Goal: Contribute content: Add original content to the website for others to see

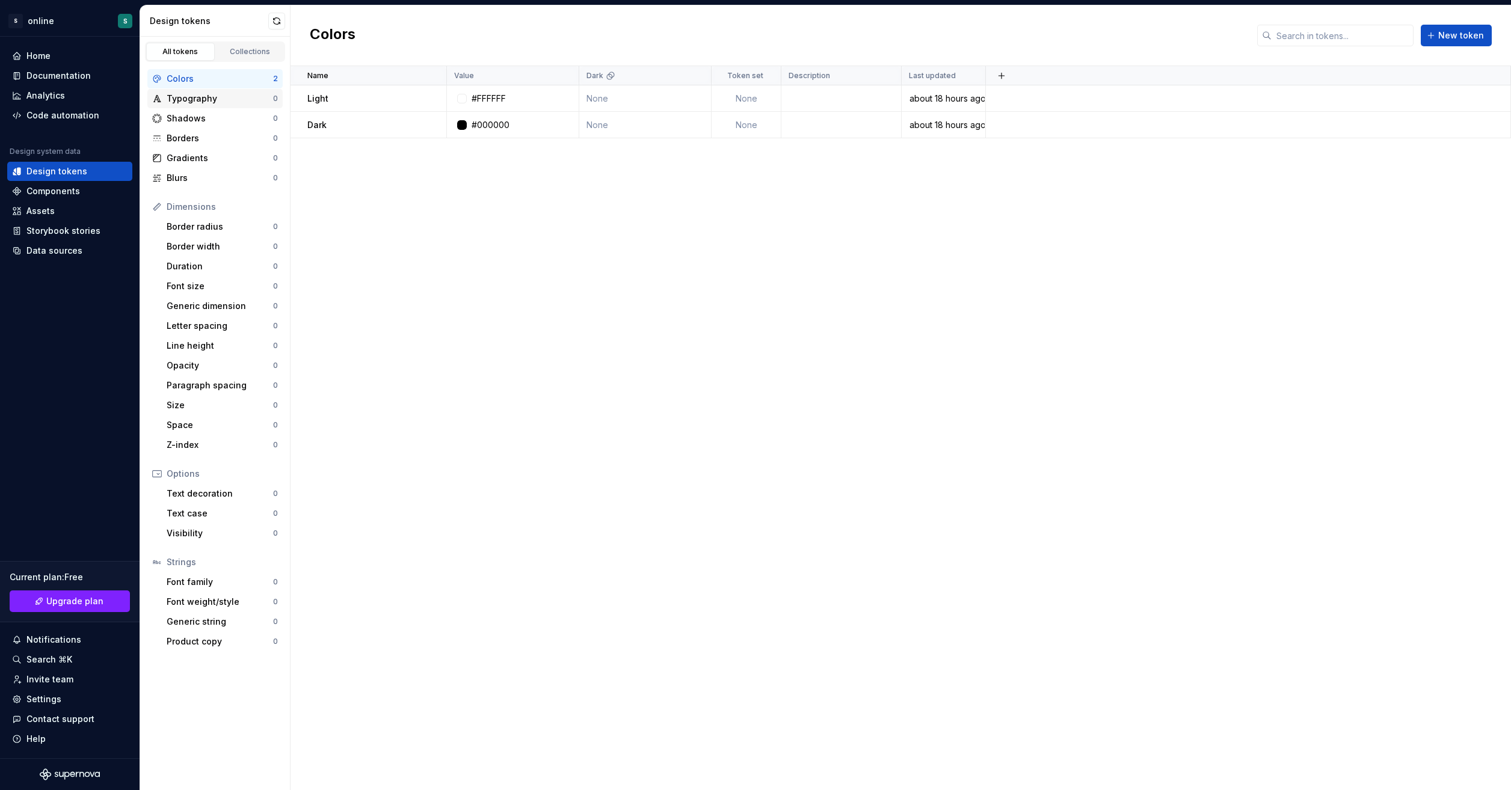
click at [242, 106] on div "Typography 0" at bounding box center [214, 98] width 135 height 19
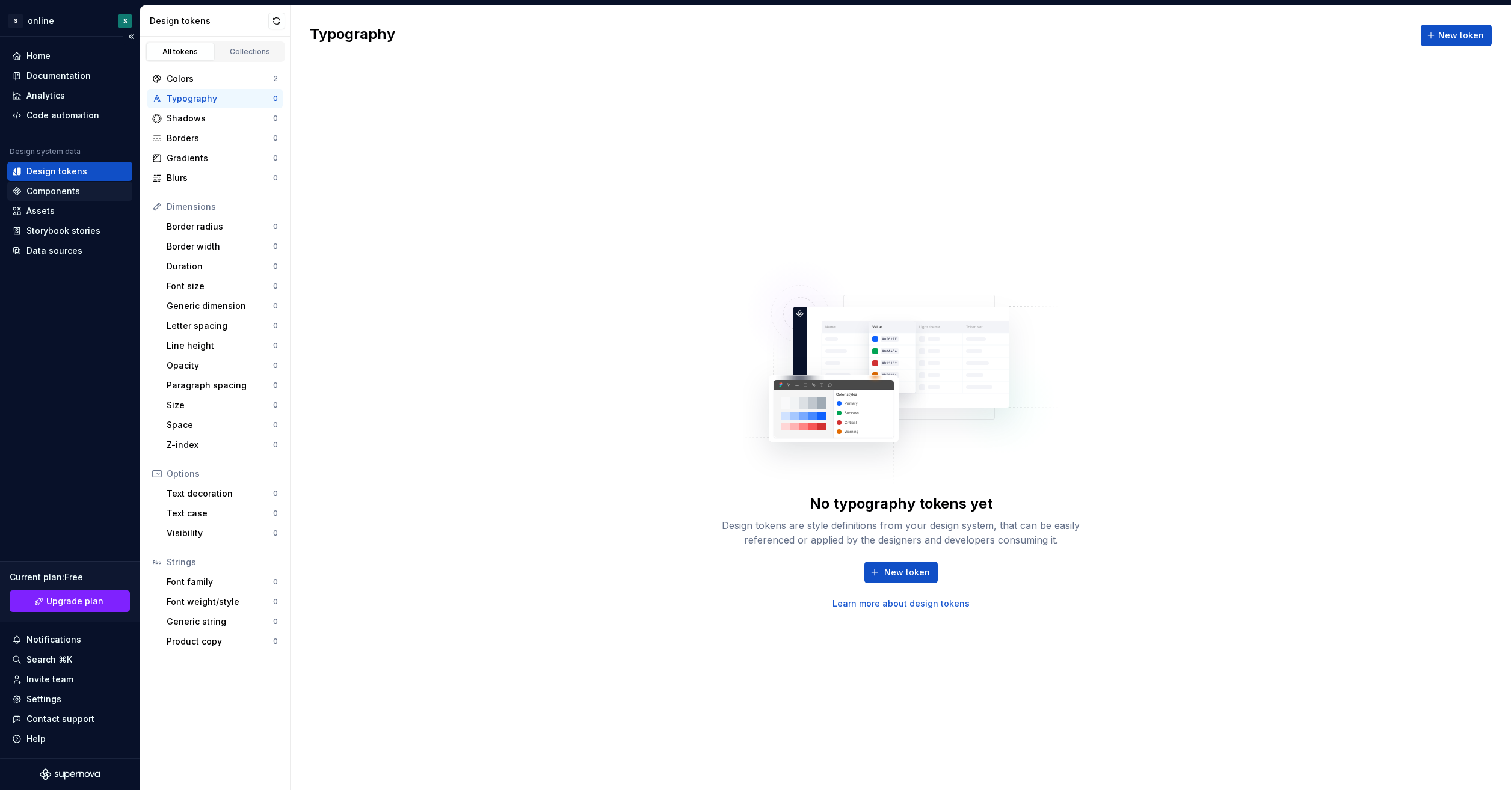
click at [84, 191] on div "Components" at bounding box center [69, 191] width 115 height 12
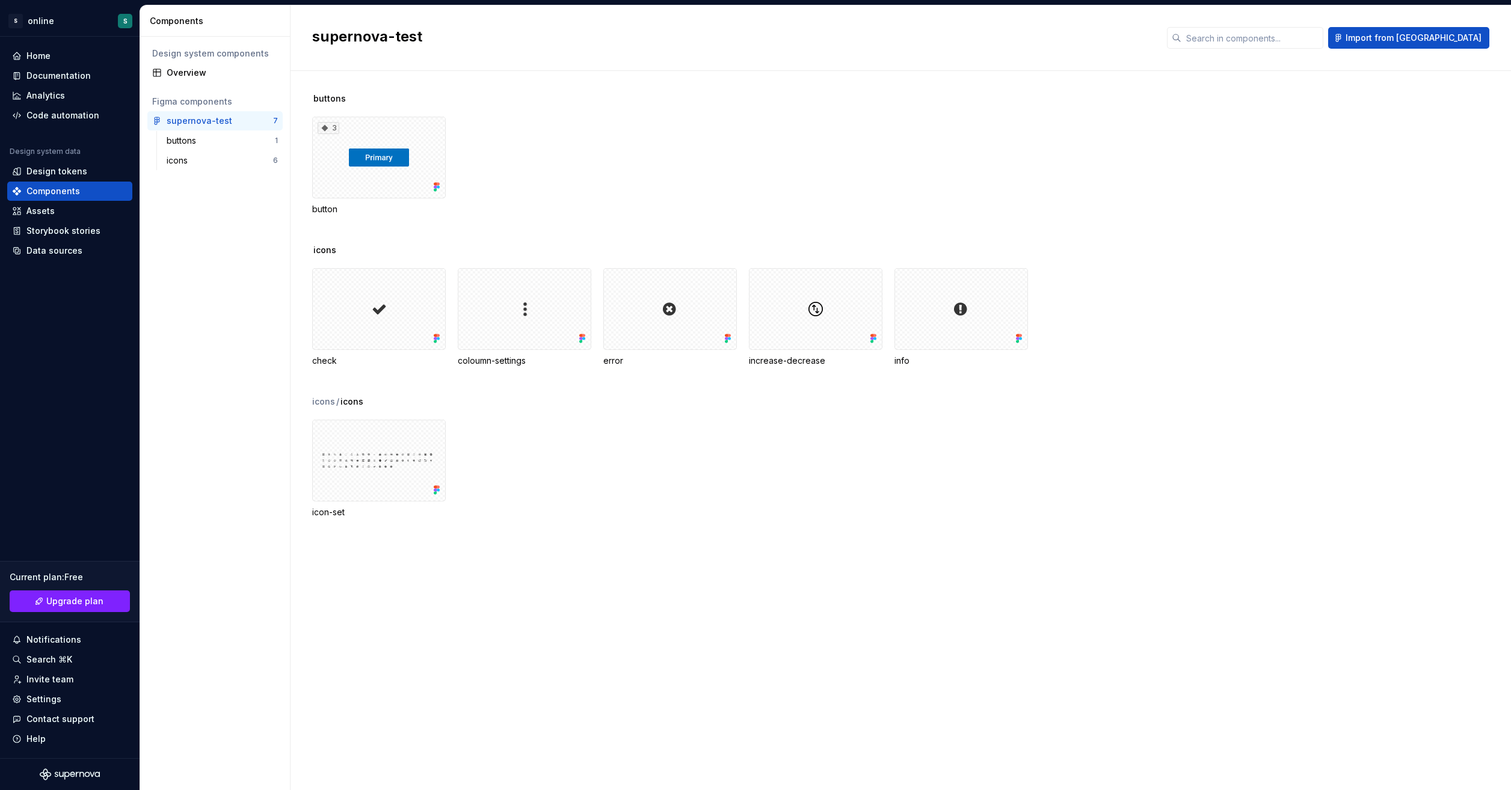
click at [1265, 748] on div "buttons 3 button icons check coloumn-settings error increase-decrease info icon…" at bounding box center [911, 430] width 1199 height 719
click at [266, 120] on button "button" at bounding box center [273, 120] width 17 height 17
click at [58, 78] on div "Documentation" at bounding box center [58, 76] width 64 height 12
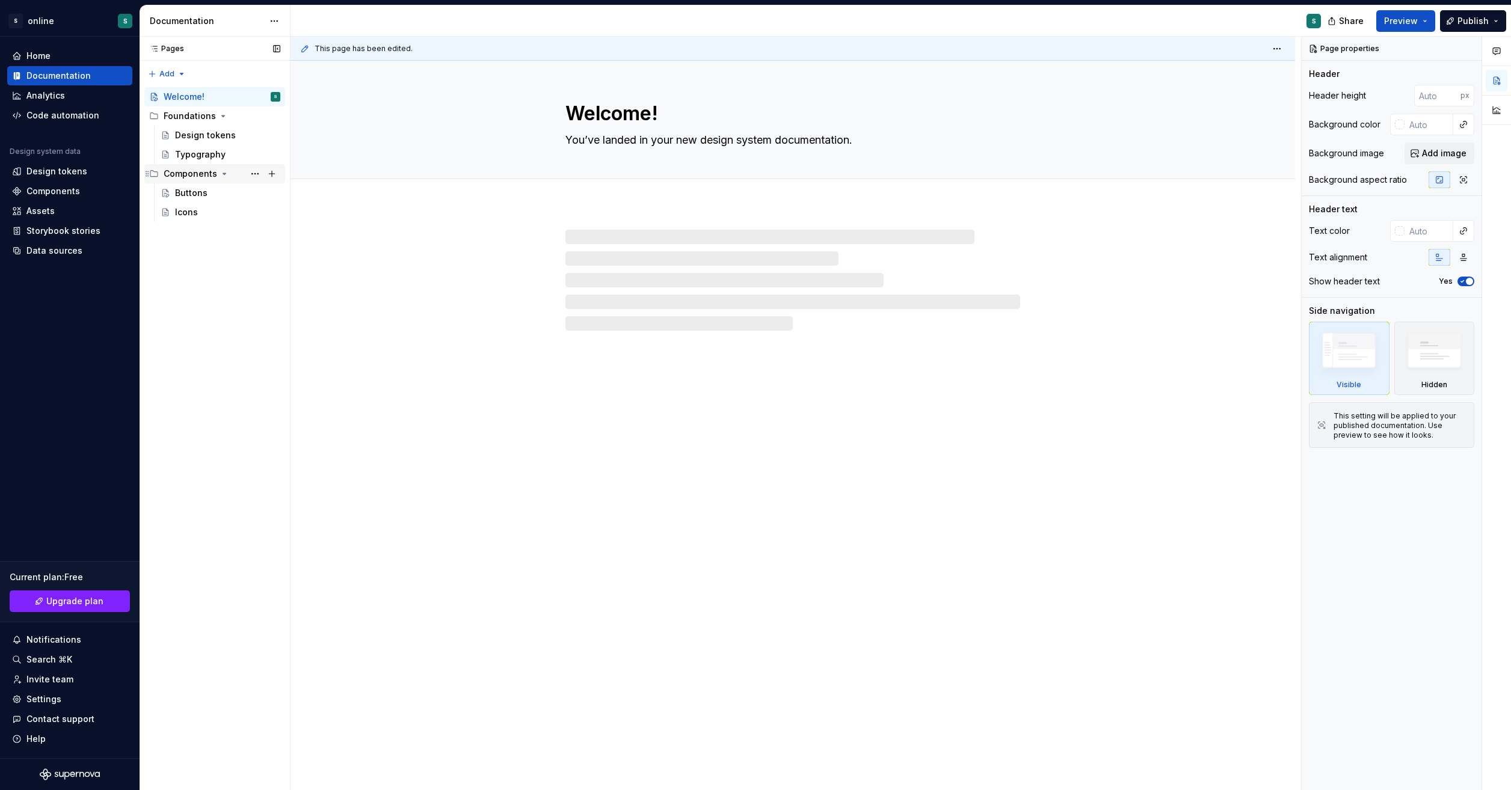
click at [225, 174] on icon "Page tree" at bounding box center [225, 174] width 10 height 10
click at [275, 176] on button "Page tree" at bounding box center [271, 173] width 17 height 17
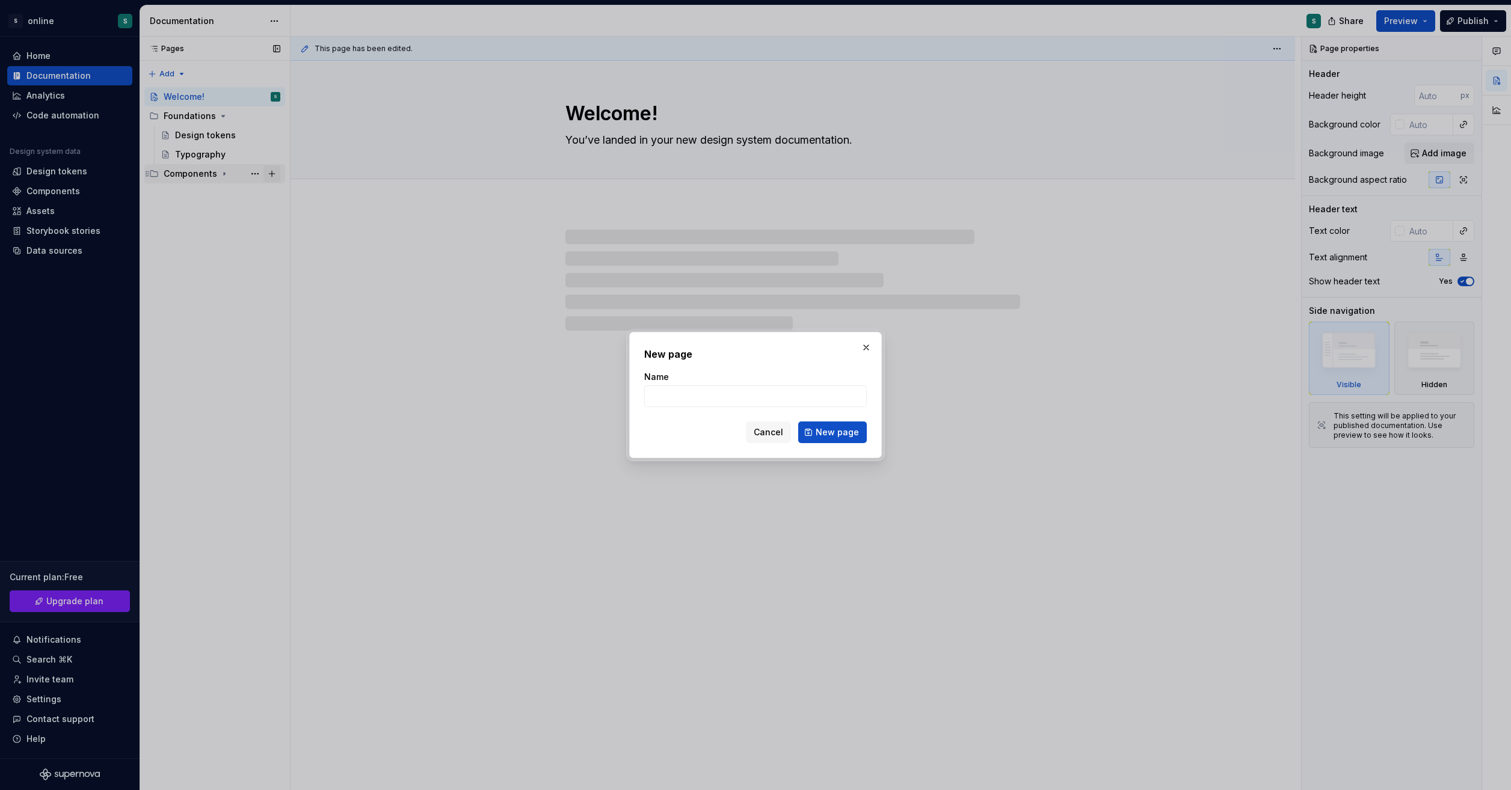
type textarea "*"
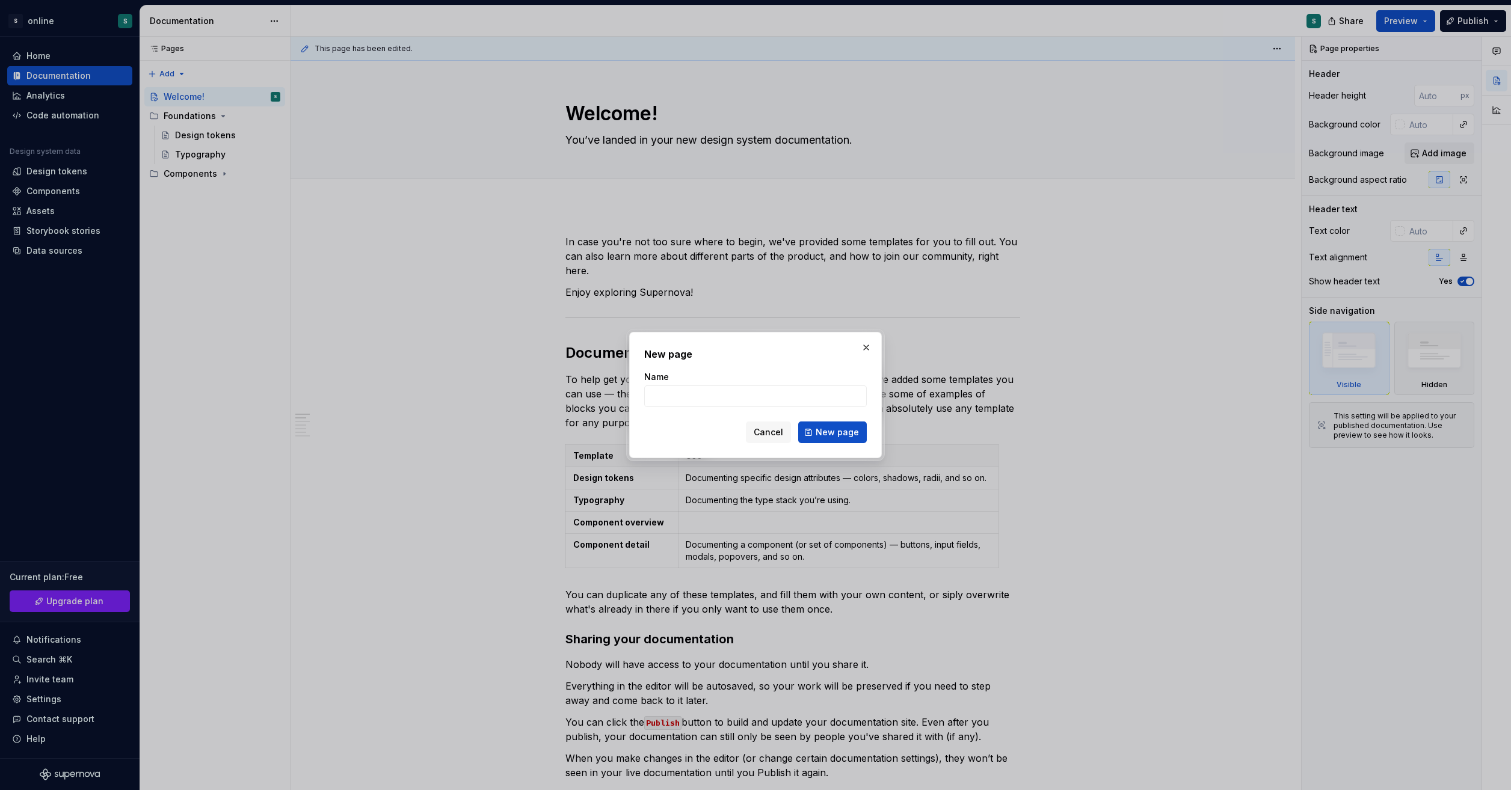
type input "P"
type input "M"
type input "Popup Modals"
click at [842, 432] on span "New page" at bounding box center [836, 432] width 43 height 12
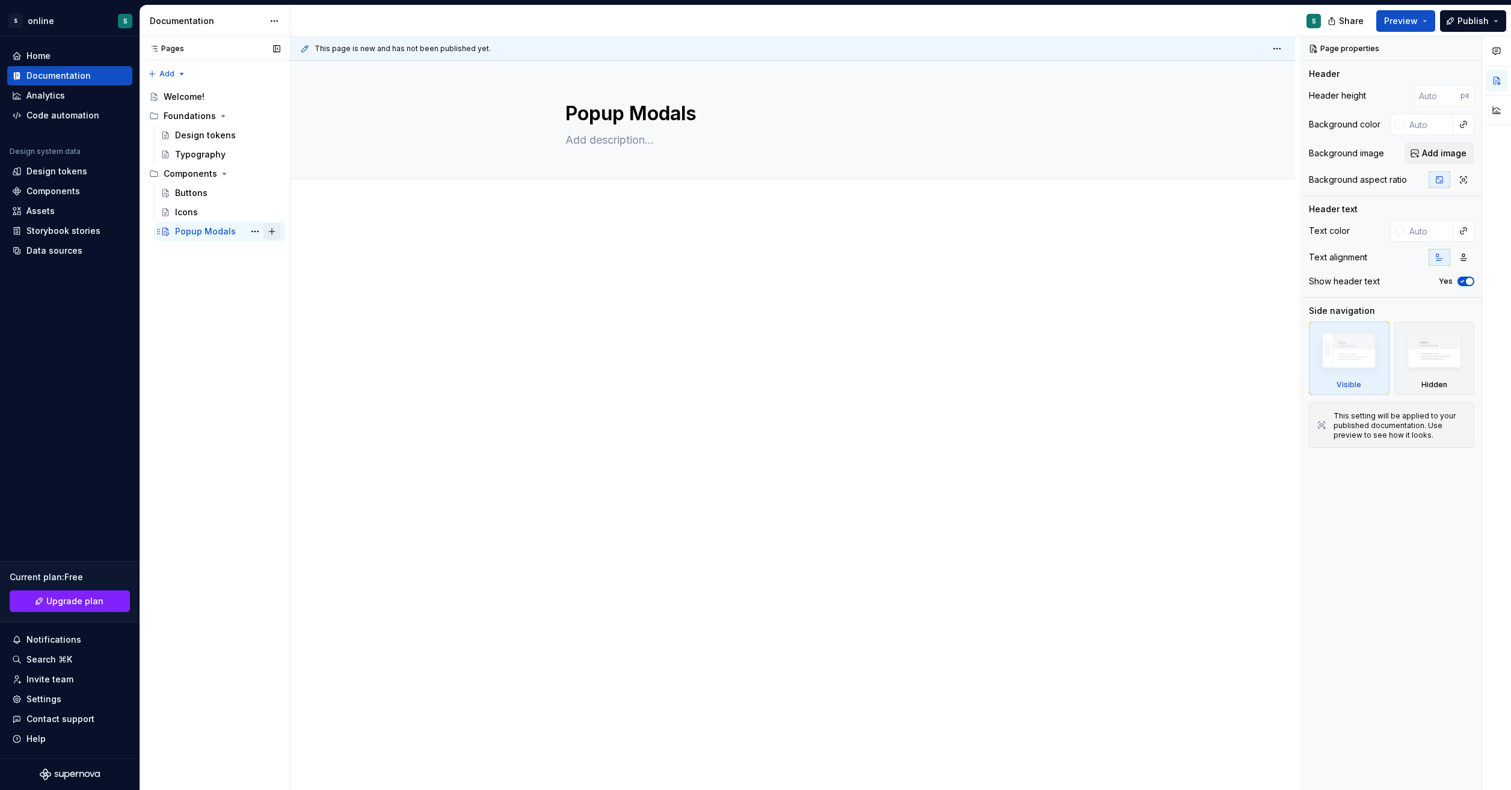
click at [272, 233] on button "Page tree" at bounding box center [271, 231] width 17 height 17
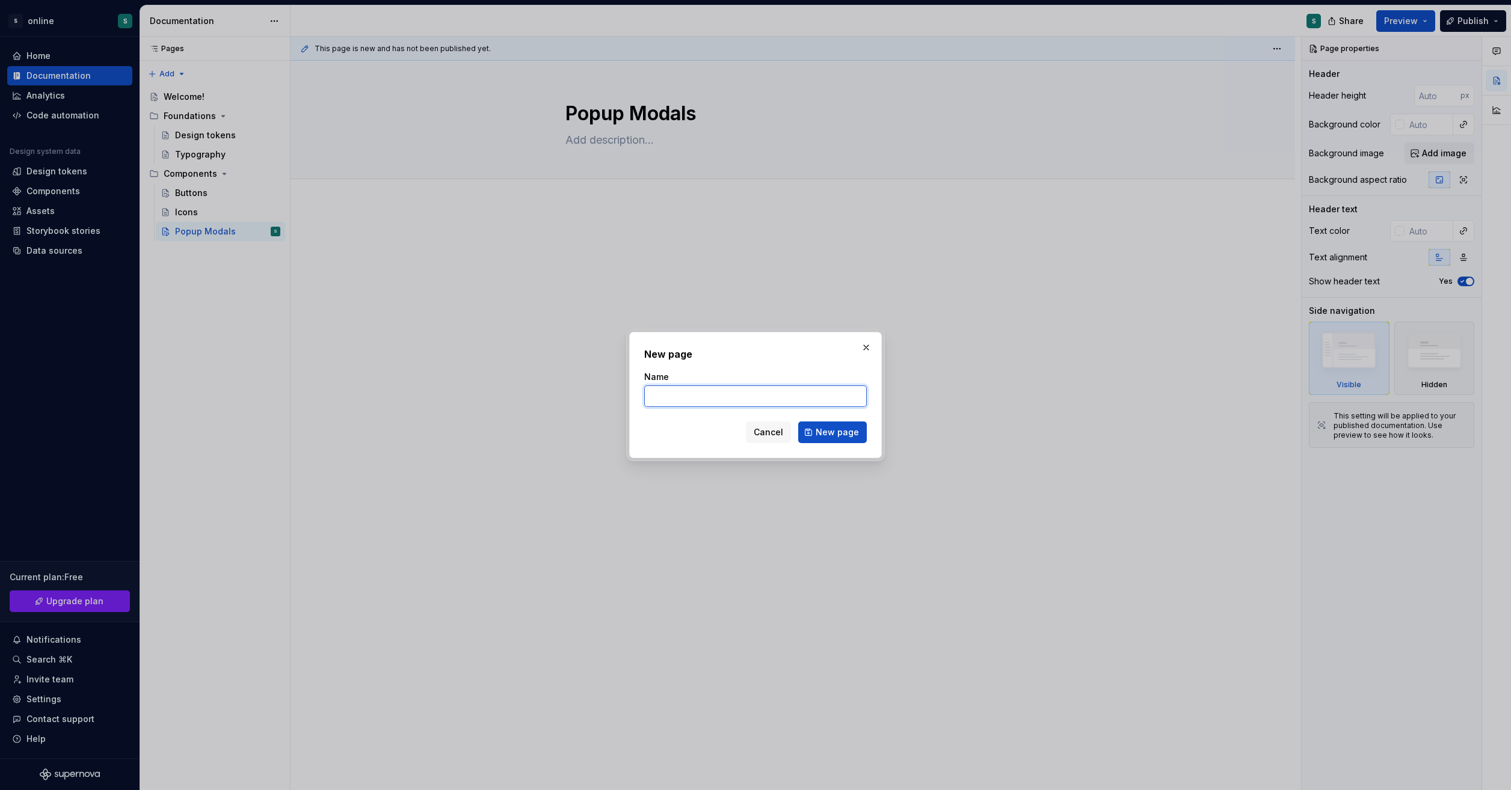
type textarea "*"
paste input "Messages"
type input "Messages"
click at [841, 436] on span "New page" at bounding box center [836, 432] width 43 height 12
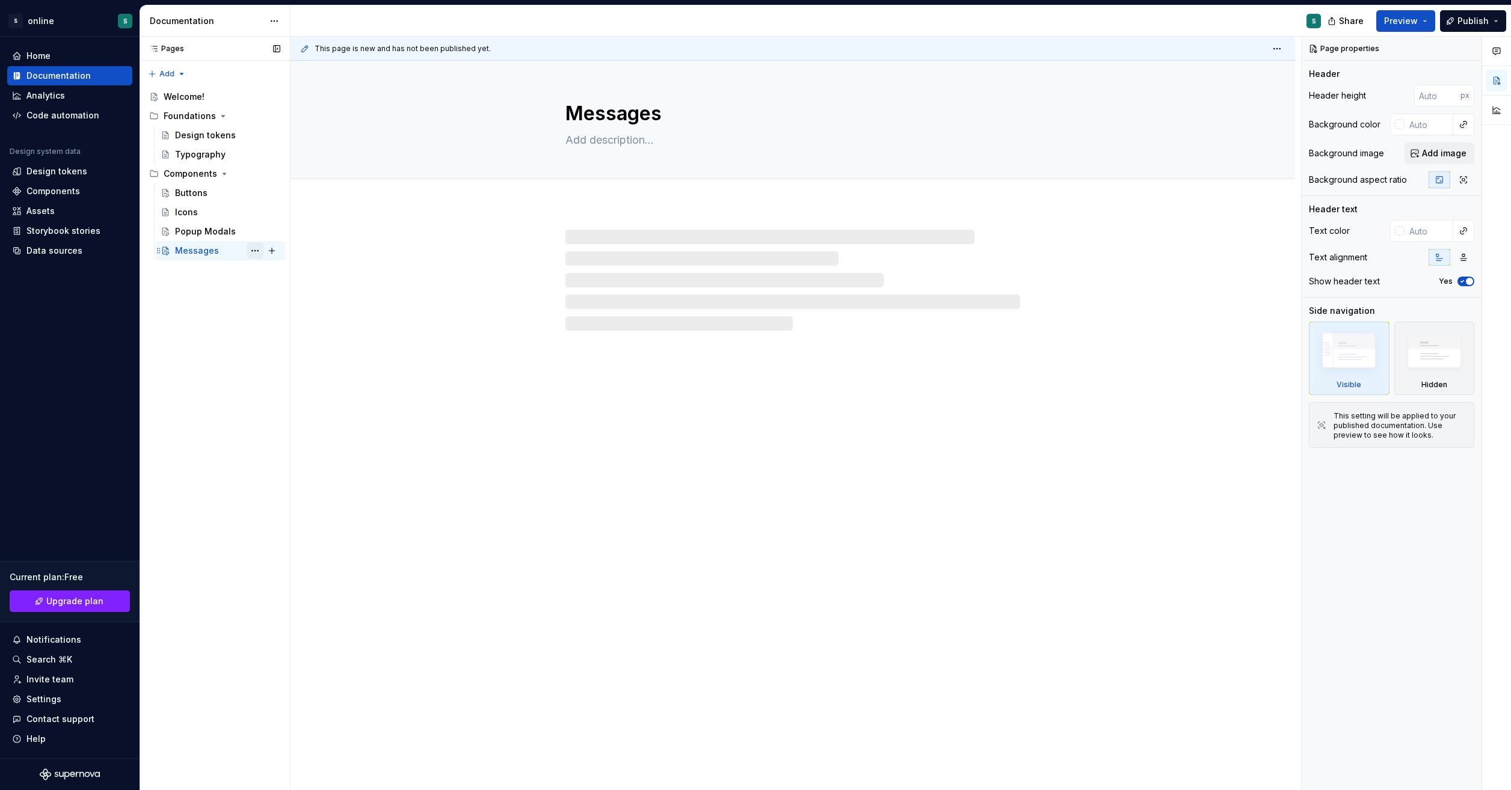
click at [254, 253] on button "Page tree" at bounding box center [255, 250] width 17 height 17
click at [307, 427] on div "Delete page" at bounding box center [328, 428] width 118 height 12
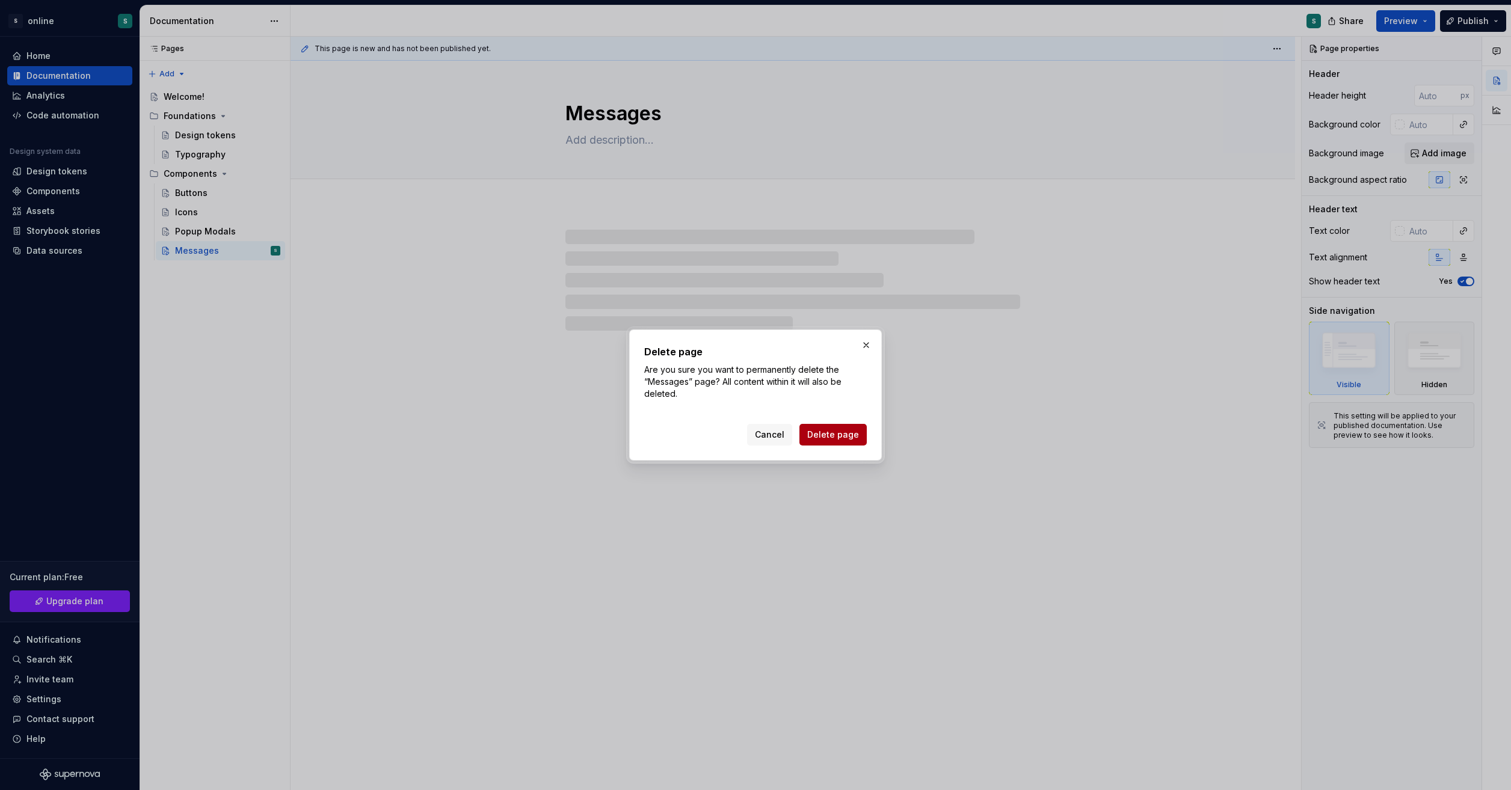
click at [840, 435] on span "Delete page" at bounding box center [833, 435] width 52 height 12
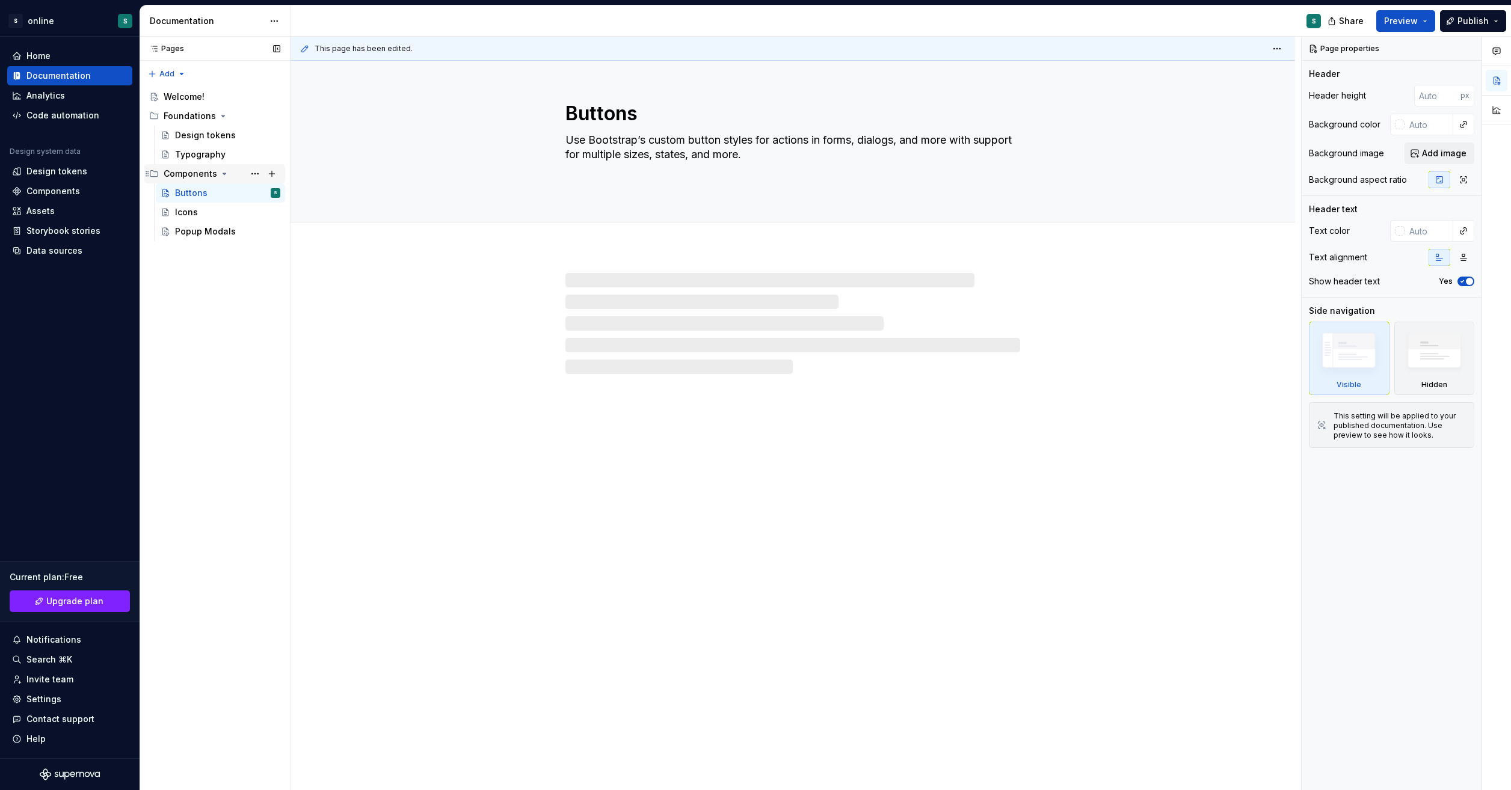
click at [220, 172] on icon "Page tree" at bounding box center [225, 174] width 10 height 10
click at [218, 114] on icon "Page tree" at bounding box center [223, 116] width 10 height 10
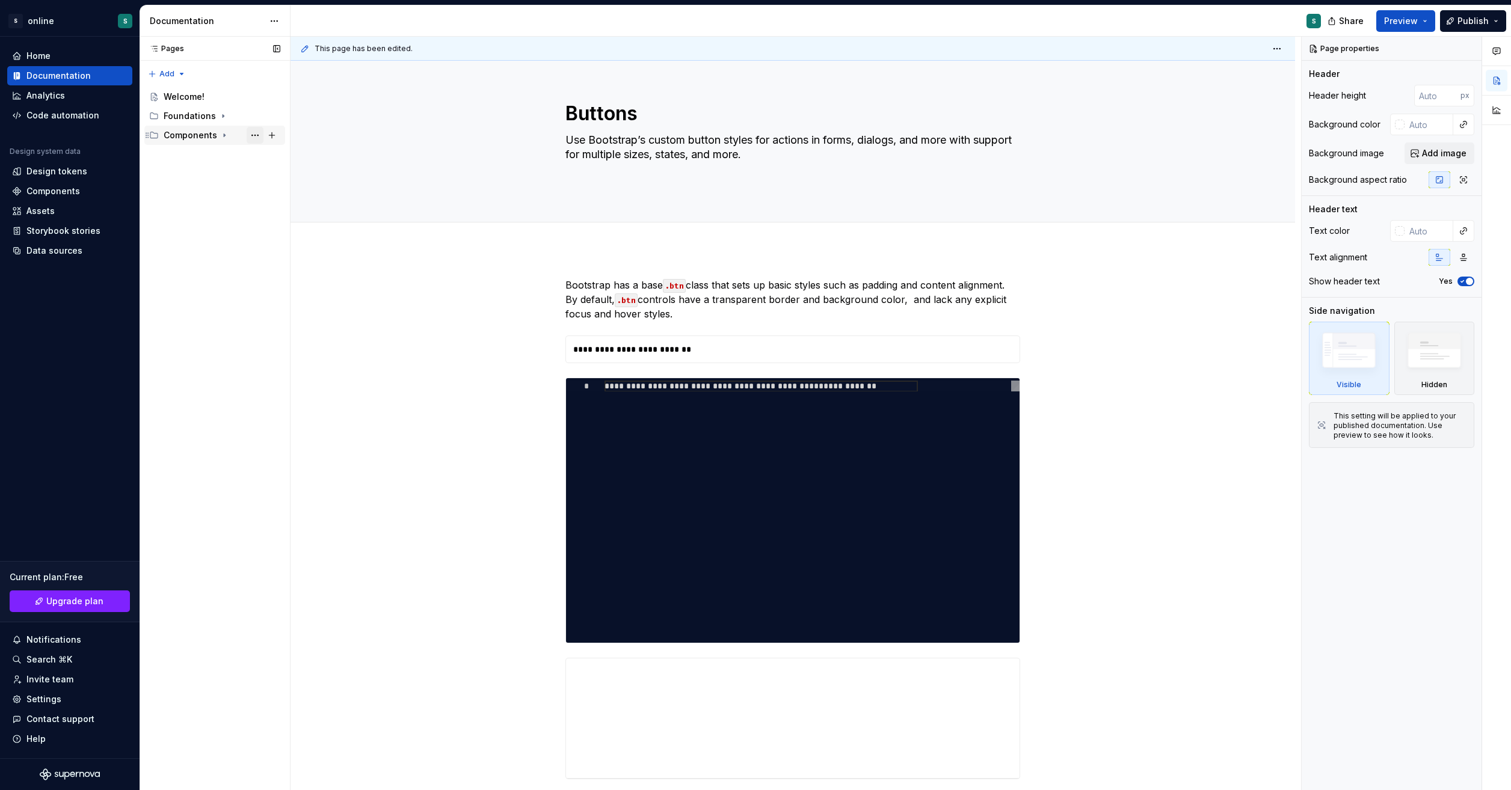
click at [255, 134] on button "Page tree" at bounding box center [255, 135] width 17 height 17
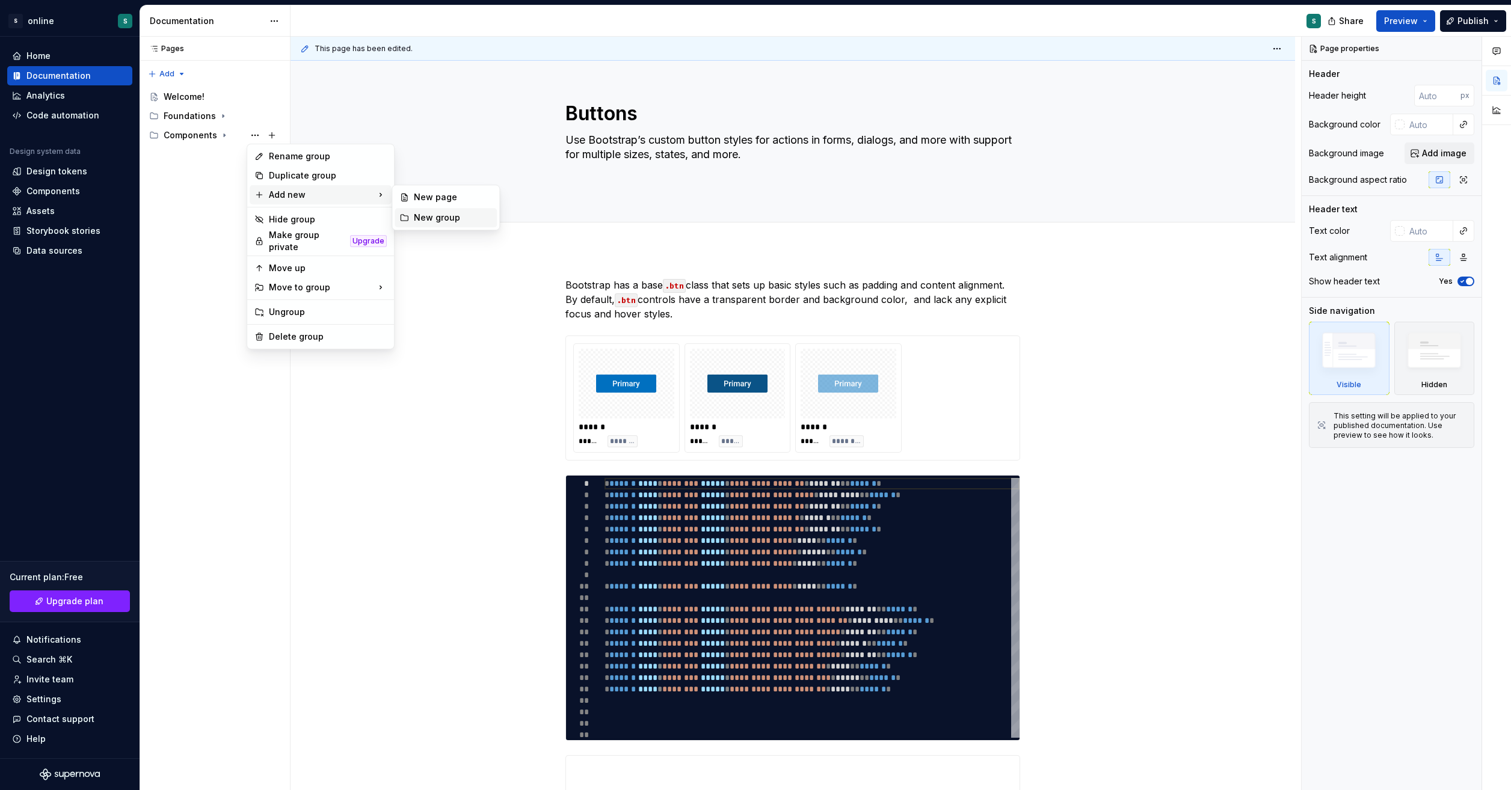
click at [453, 222] on div "New group" at bounding box center [453, 218] width 78 height 12
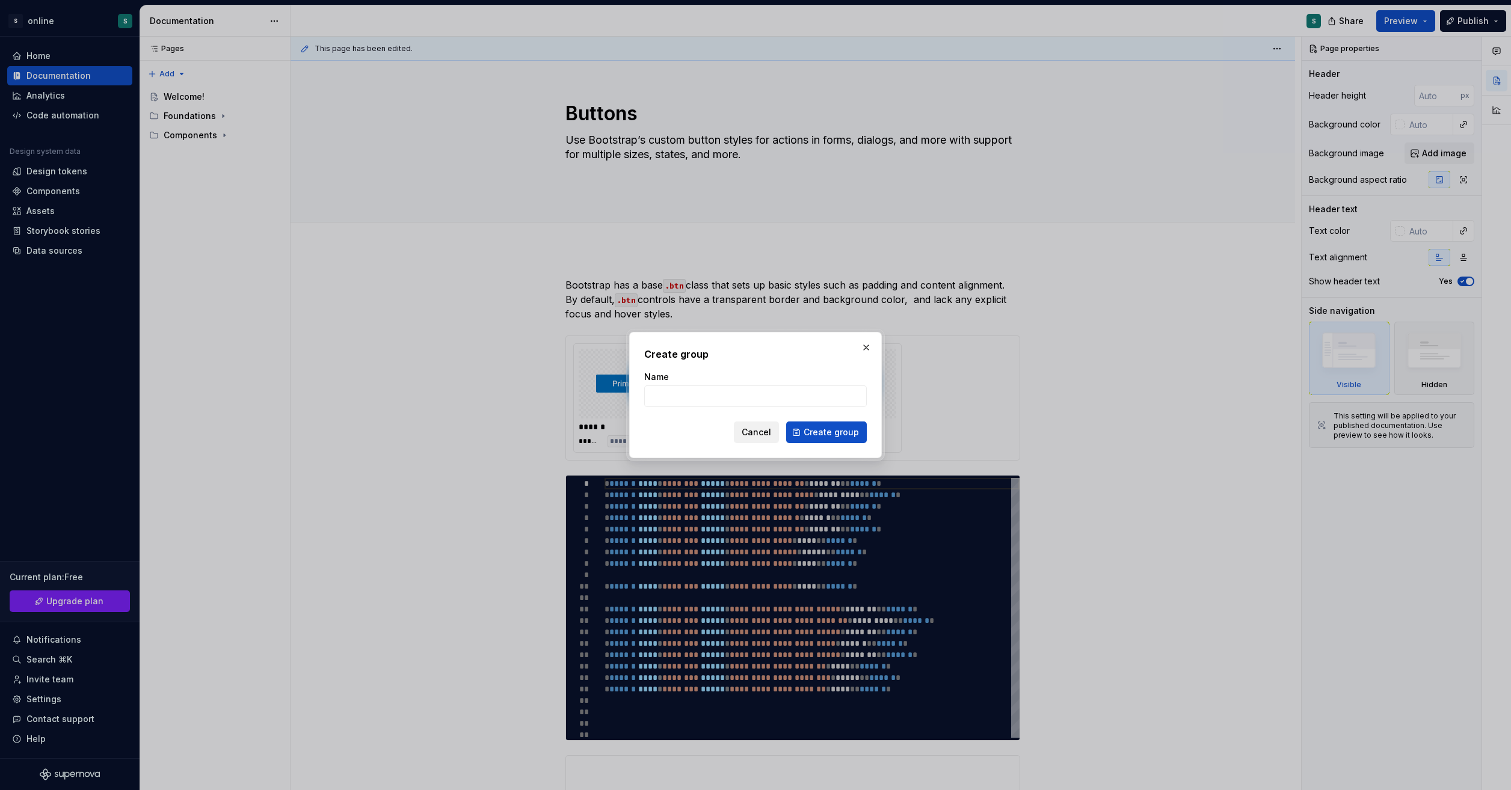
click at [766, 427] on span "Cancel" at bounding box center [755, 432] width 29 height 12
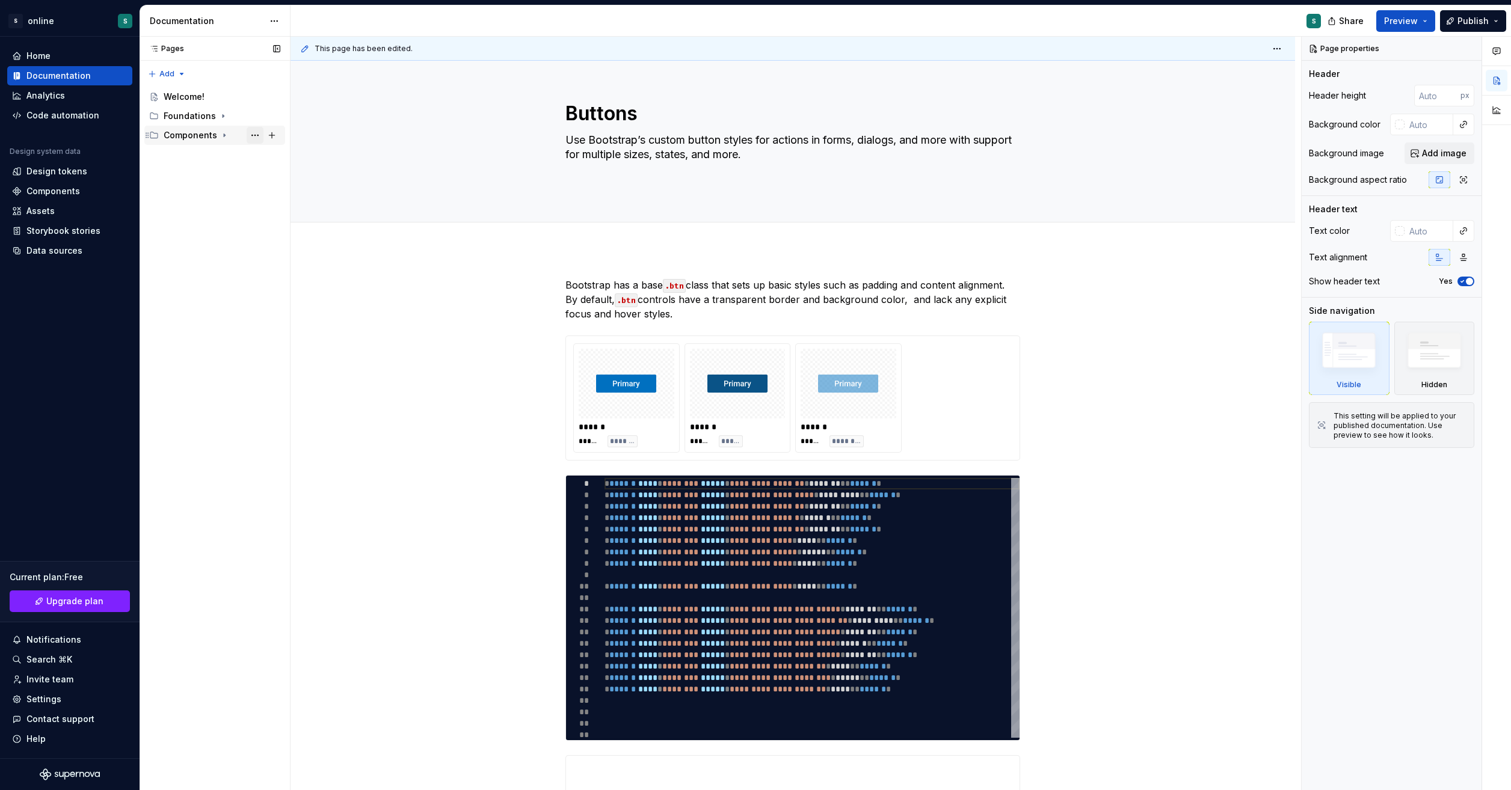
click at [257, 134] on button "Page tree" at bounding box center [255, 135] width 17 height 17
click at [201, 159] on div "Pages Pages Add Accessibility guide for tree Page tree. Navigate the tree with …" at bounding box center [215, 414] width 150 height 754
click at [221, 132] on icon "Page tree" at bounding box center [225, 135] width 10 height 10
click at [219, 193] on div "Popup Modals" at bounding box center [205, 193] width 61 height 12
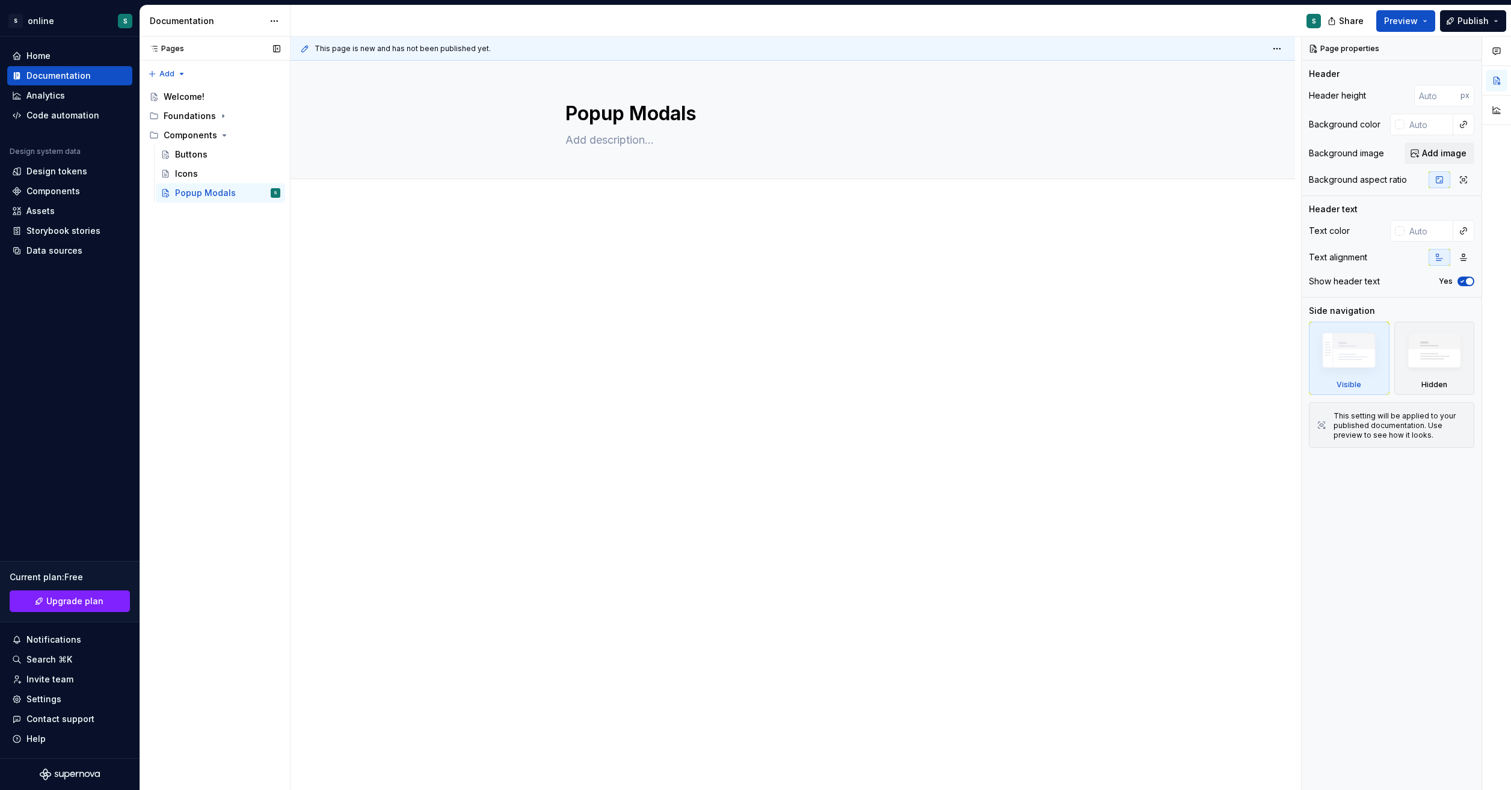
drag, startPoint x: 207, startPoint y: 190, endPoint x: 227, endPoint y: 211, distance: 29.3
click at [184, 236] on div "Pages Pages Add Accessibility guide for tree Page tree. Navigate the tree with …" at bounding box center [215, 414] width 150 height 754
click at [254, 195] on button "Page tree" at bounding box center [255, 193] width 17 height 17
type textarea "*"
click at [313, 216] on div "Rename page" at bounding box center [328, 214] width 118 height 12
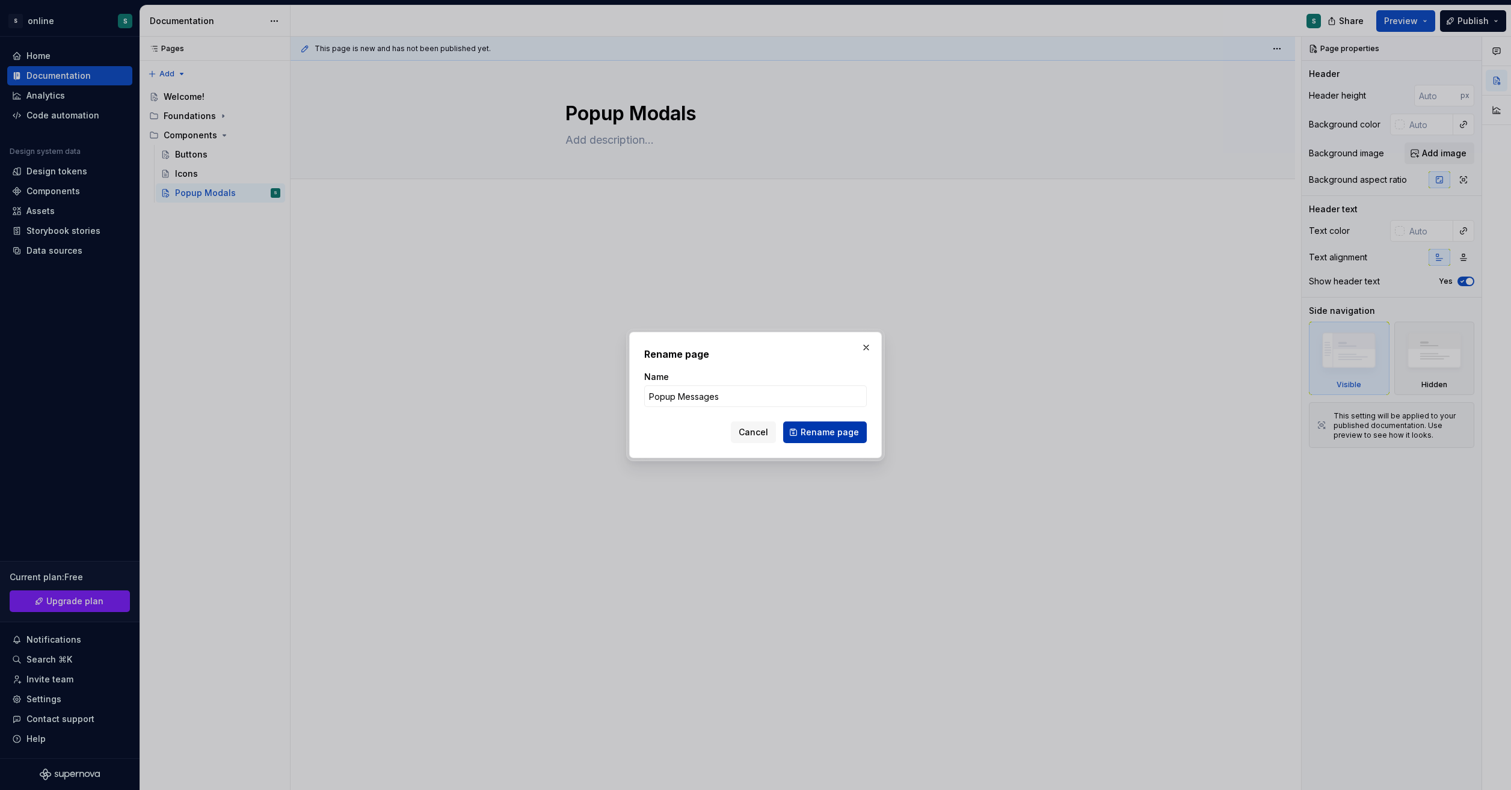
type input "Popup Messages"
click at [834, 428] on span "Rename page" at bounding box center [829, 432] width 58 height 12
type textarea "*"
type textarea "Popup Messages"
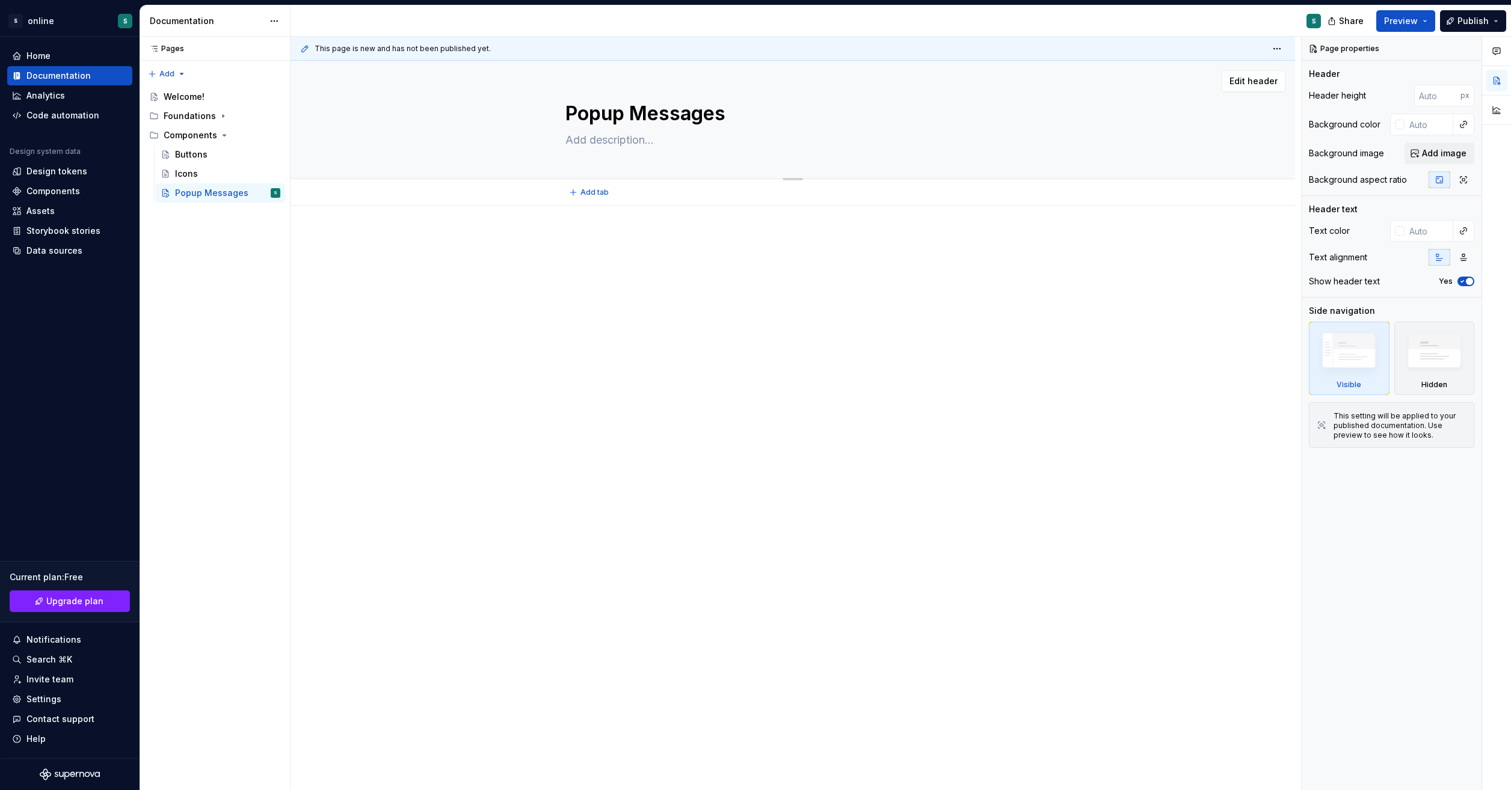
click at [649, 112] on textarea "Popup Messages" at bounding box center [790, 113] width 455 height 29
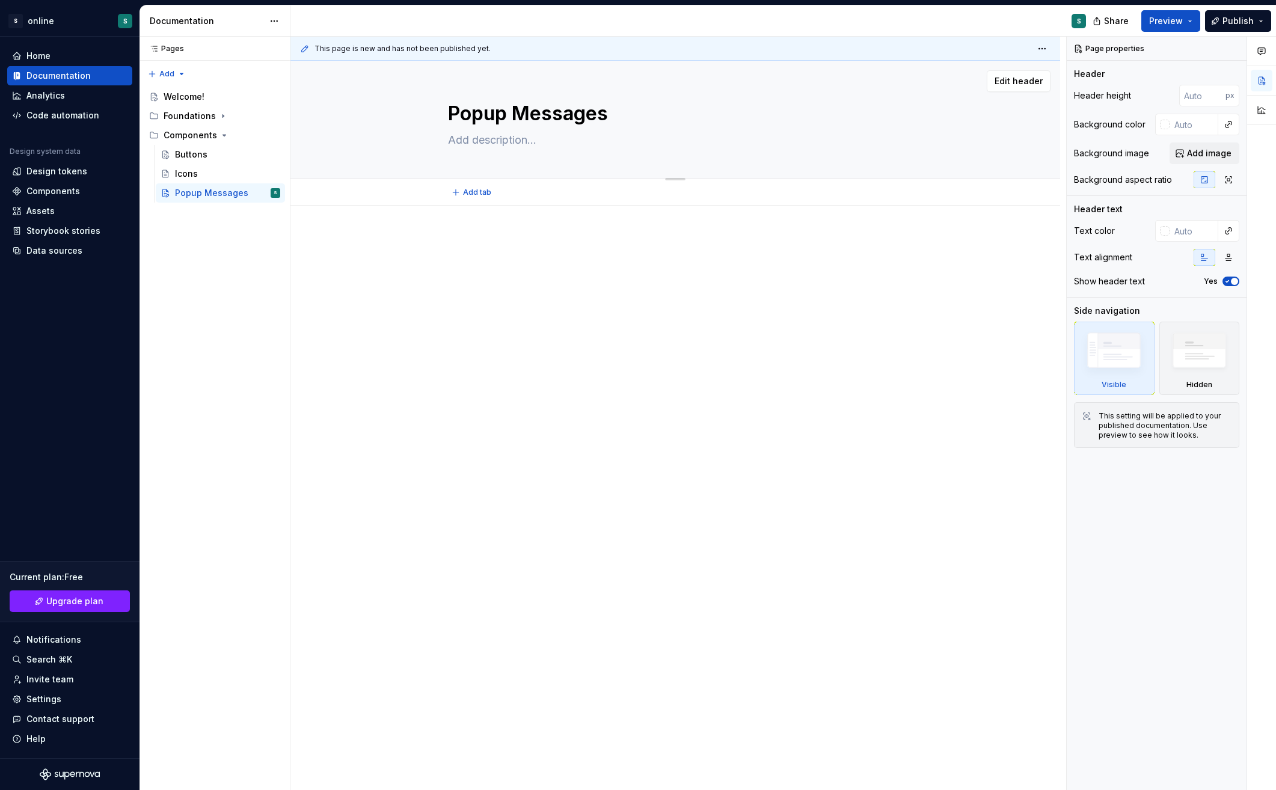
click at [486, 140] on textarea at bounding box center [673, 139] width 455 height 19
paste textarea "Popup modal messages are small dialog boxes that appear on top of a webpage or …"
type textarea "*"
type textarea "Popup modal messages are small dialog boxes that appear on top of a webpage or …"
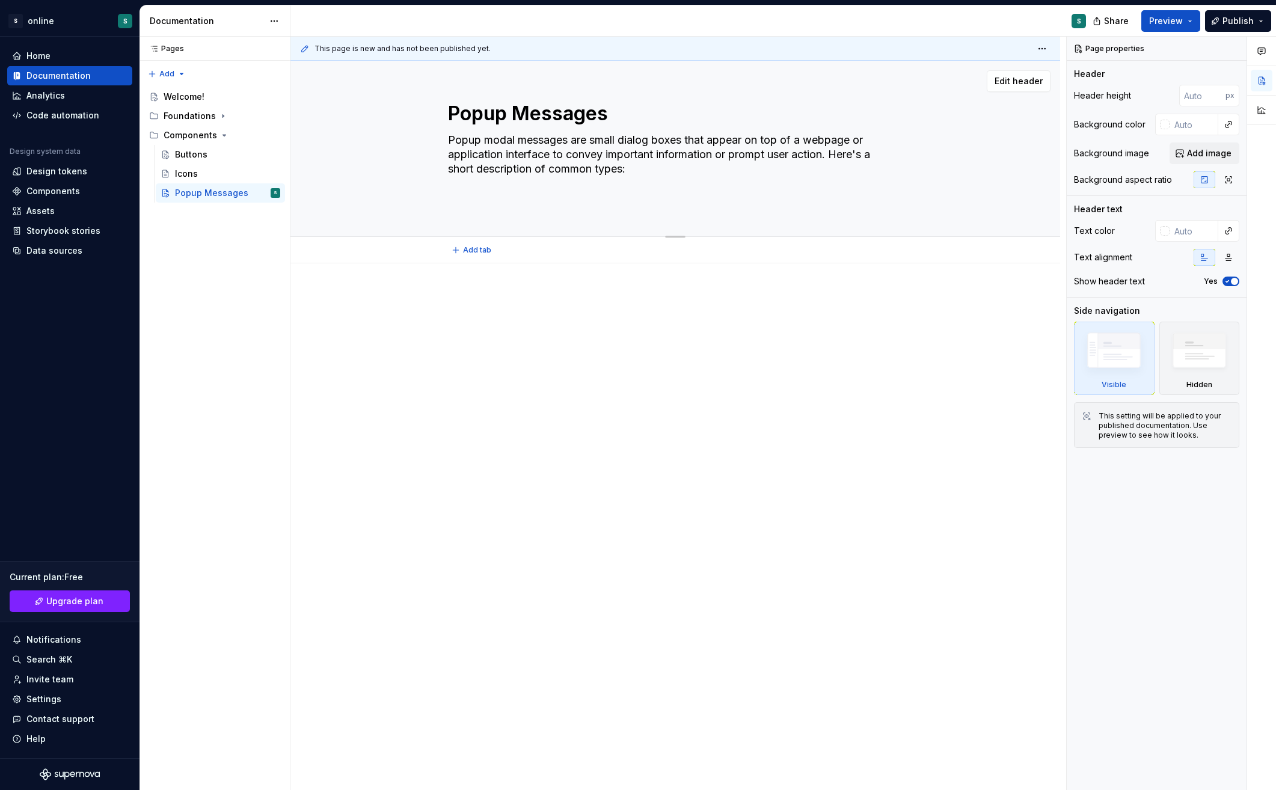
click at [635, 173] on textarea "Popup modal messages are small dialog boxes that appear on top of a webpage or …" at bounding box center [673, 168] width 455 height 77
drag, startPoint x: 635, startPoint y: 172, endPoint x: 832, endPoint y: 157, distance: 197.8
click at [832, 157] on textarea "Popup modal messages are small dialog boxes that appear on top of a webpage or …" at bounding box center [673, 168] width 455 height 77
type textarea "*"
type textarea "Popup modal messages are small dialog boxes that appear on top of a webpage or …"
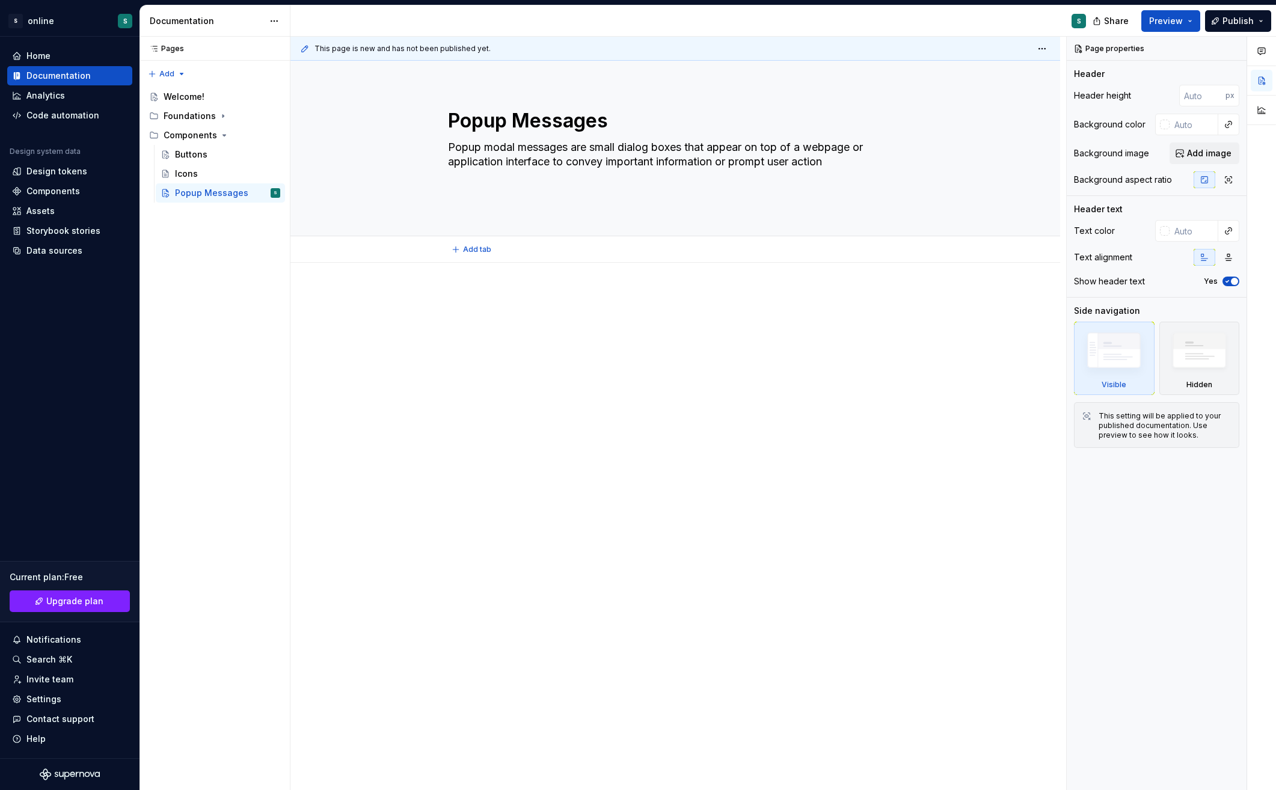
type textarea "*"
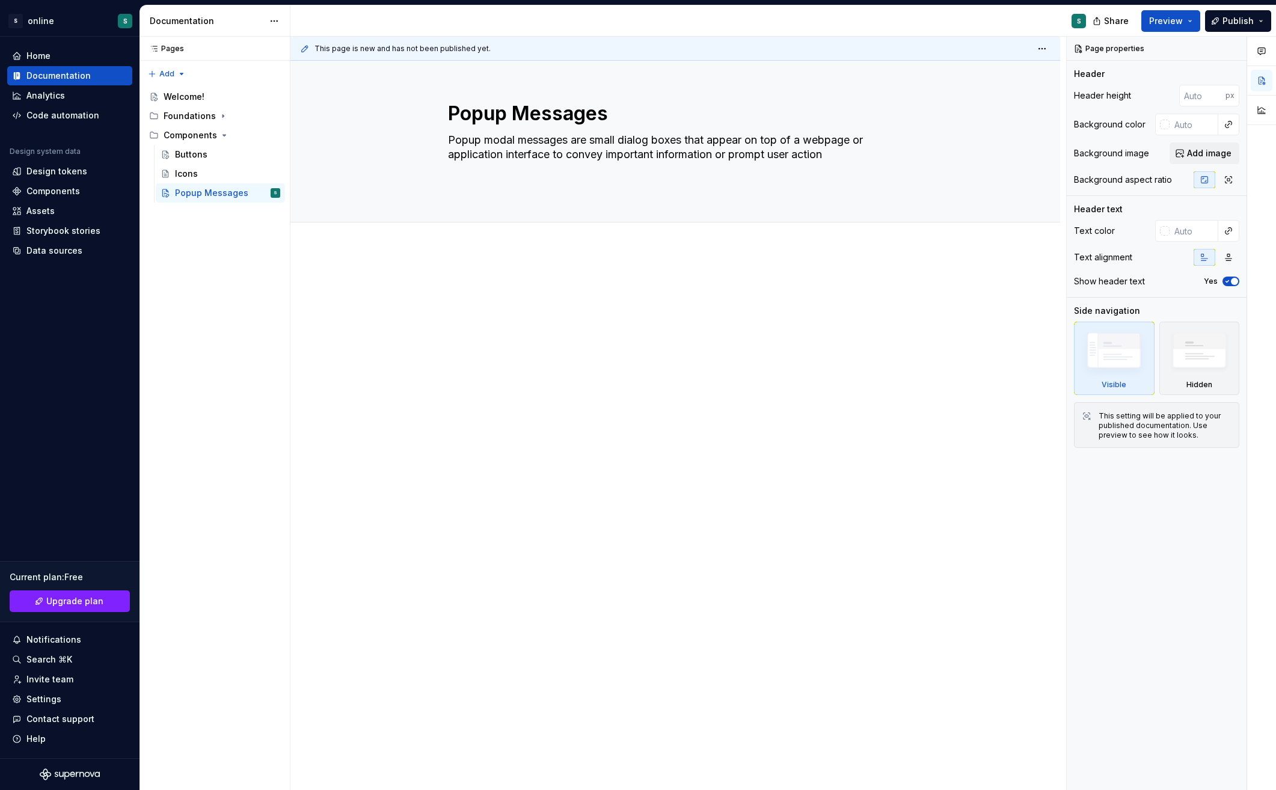
type textarea "Popup modal messages are small dialog boxes that appear on top of a webpage or …"
click at [757, 326] on div at bounding box center [675, 308] width 455 height 60
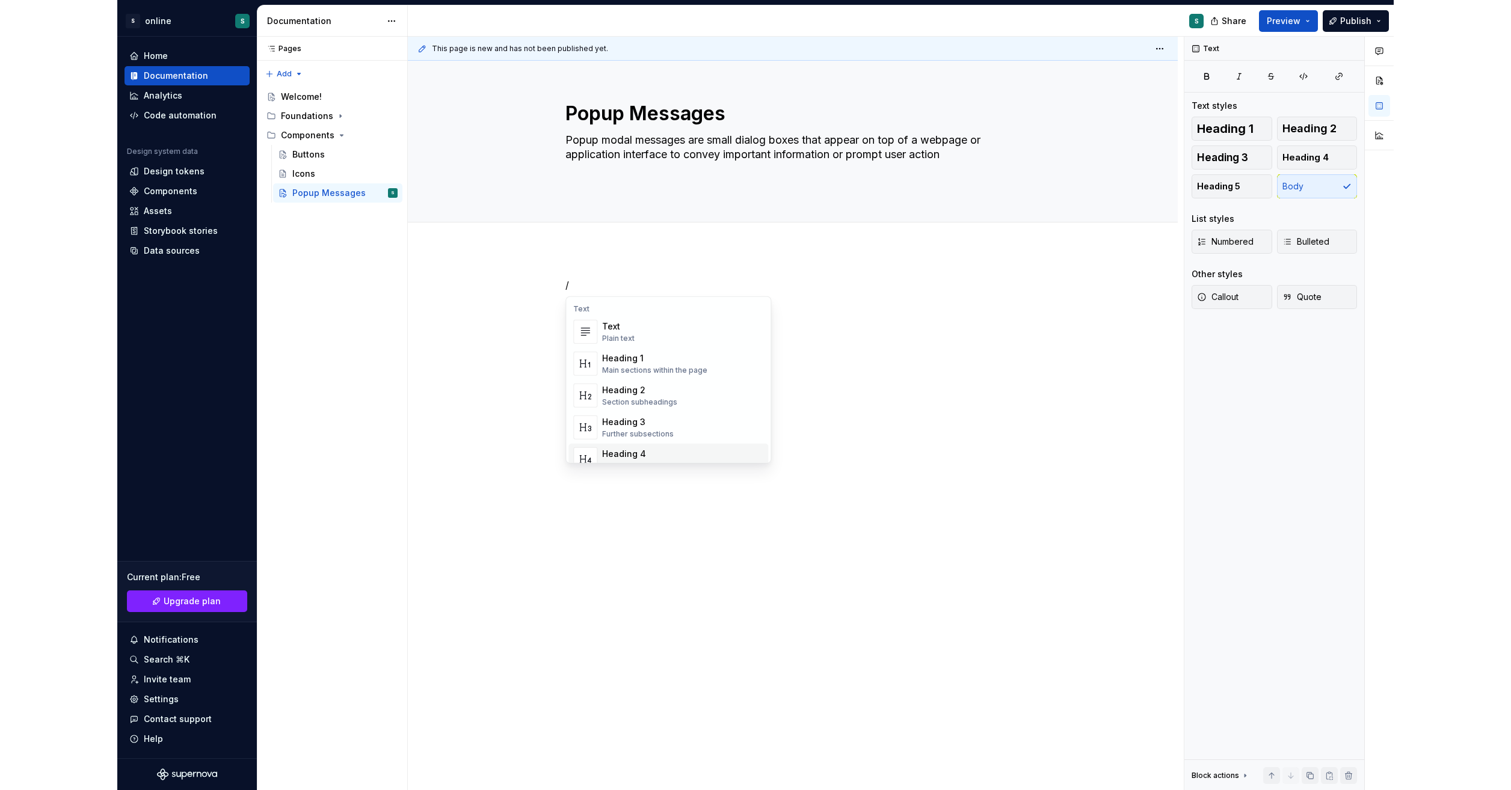
scroll to position [22, 0]
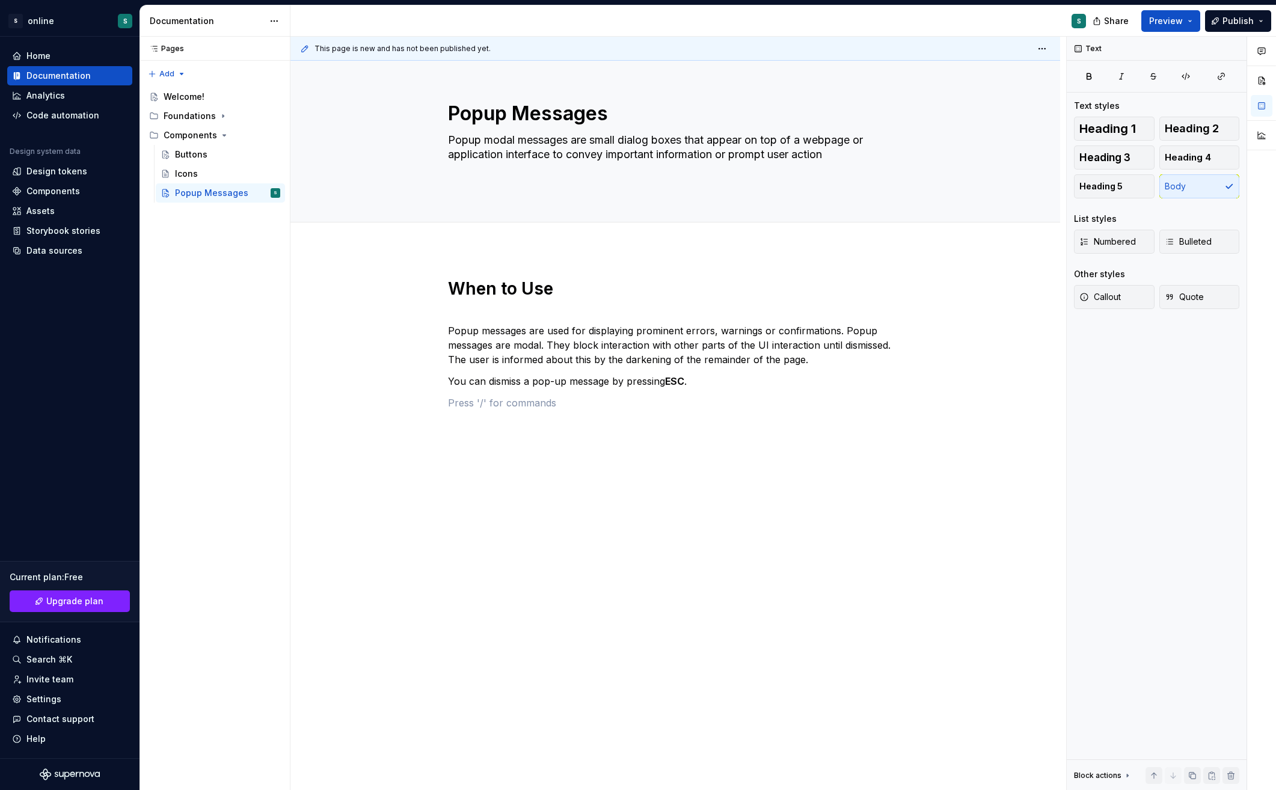
type textarea "*"
paste div
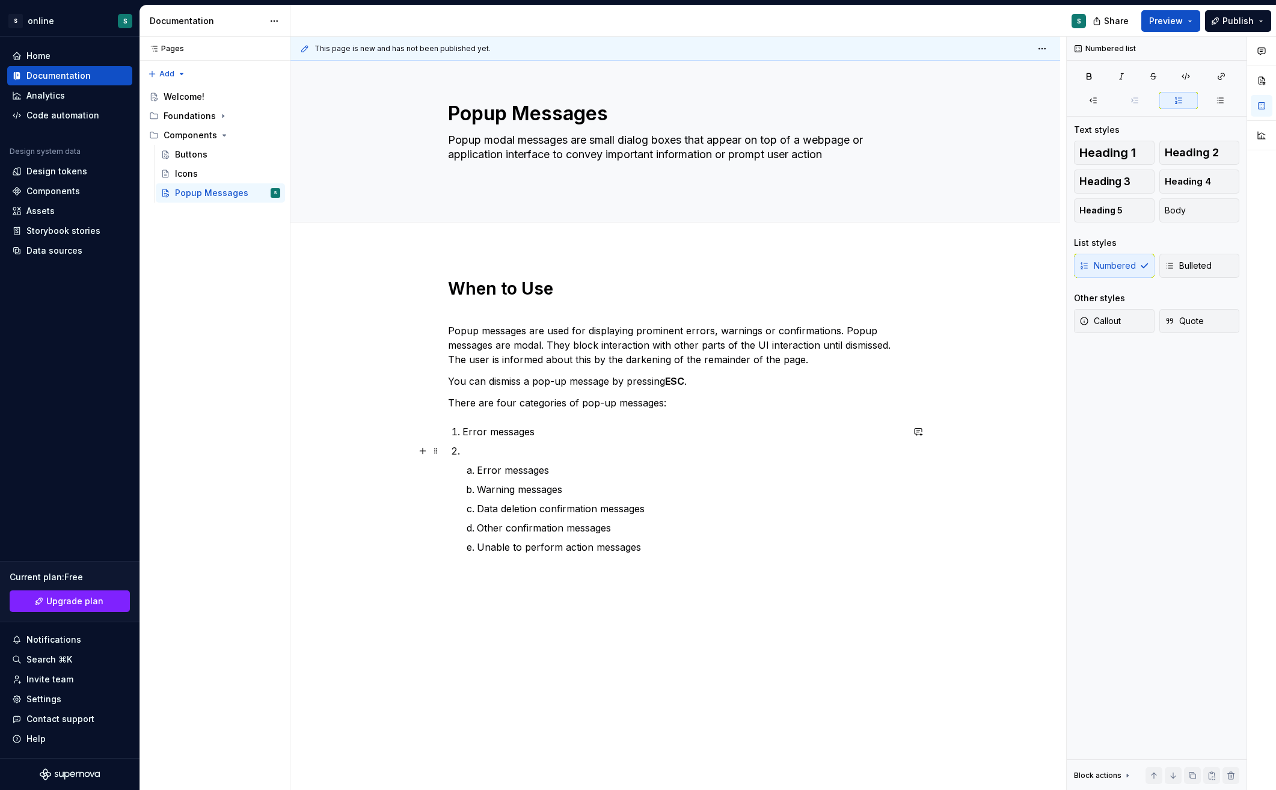
click at [476, 458] on li "Error messages Warning messages Data deletion confirmation messages Other confi…" at bounding box center [682, 499] width 440 height 111
click at [465, 468] on li "Error messages Warning messages Data deletion confirmation messages Other confi…" at bounding box center [682, 499] width 440 height 111
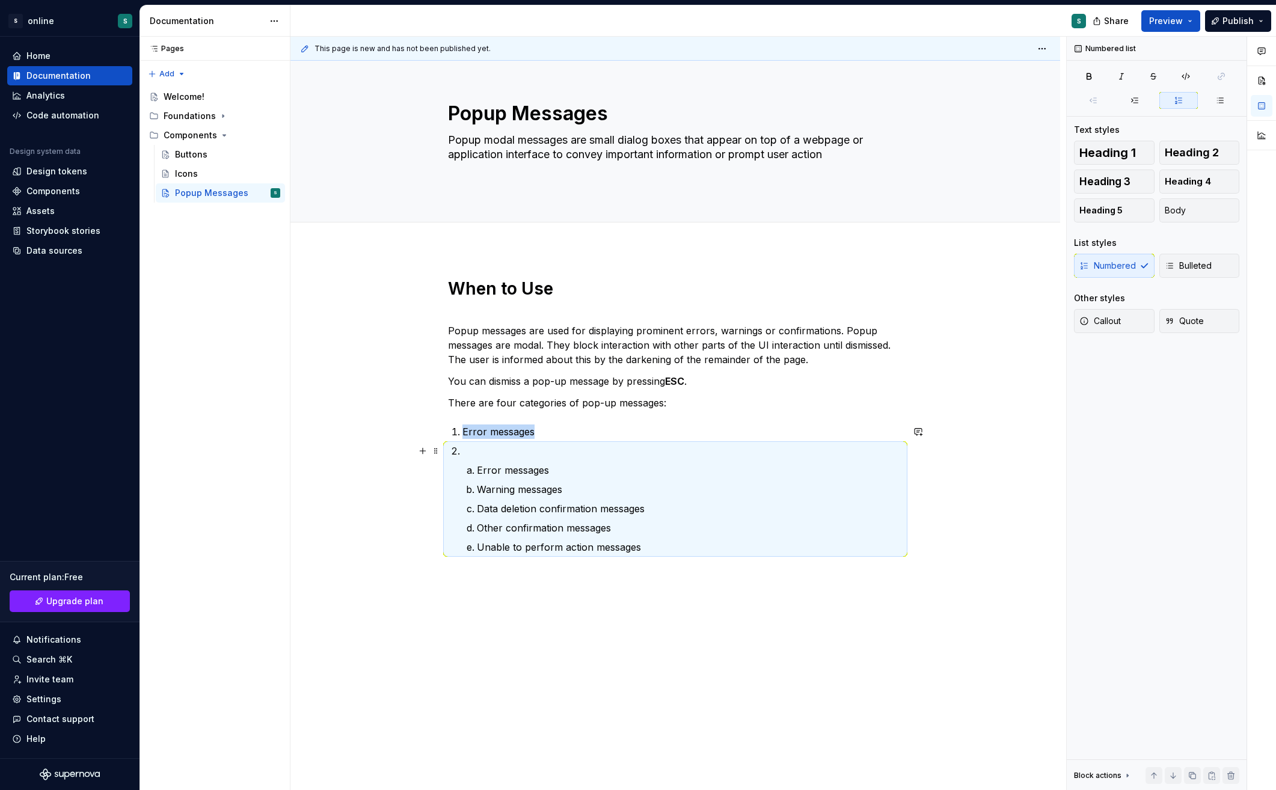
click at [479, 452] on p at bounding box center [682, 451] width 440 height 14
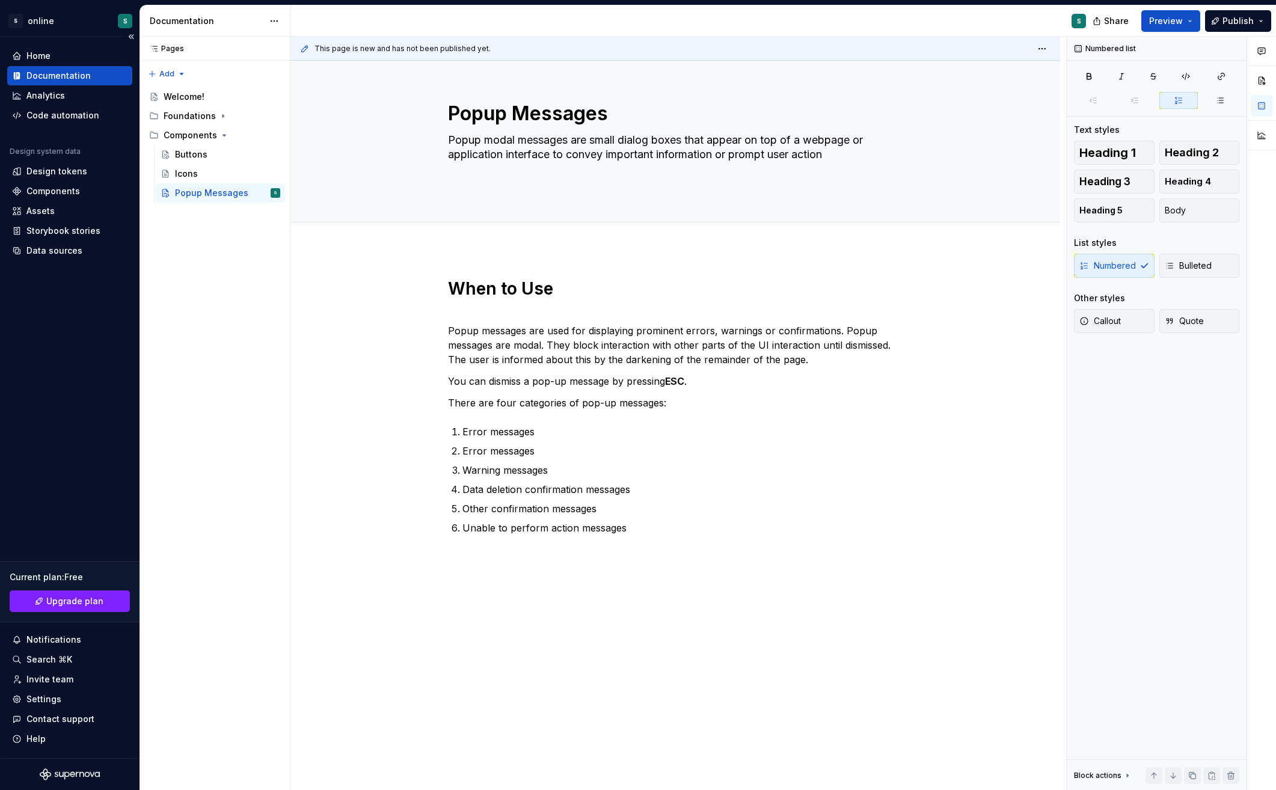
click at [119, 275] on div "Home Documentation Analytics Code automation Design system data Design tokens C…" at bounding box center [70, 398] width 140 height 722
click at [1265, 82] on button "button" at bounding box center [1262, 81] width 22 height 22
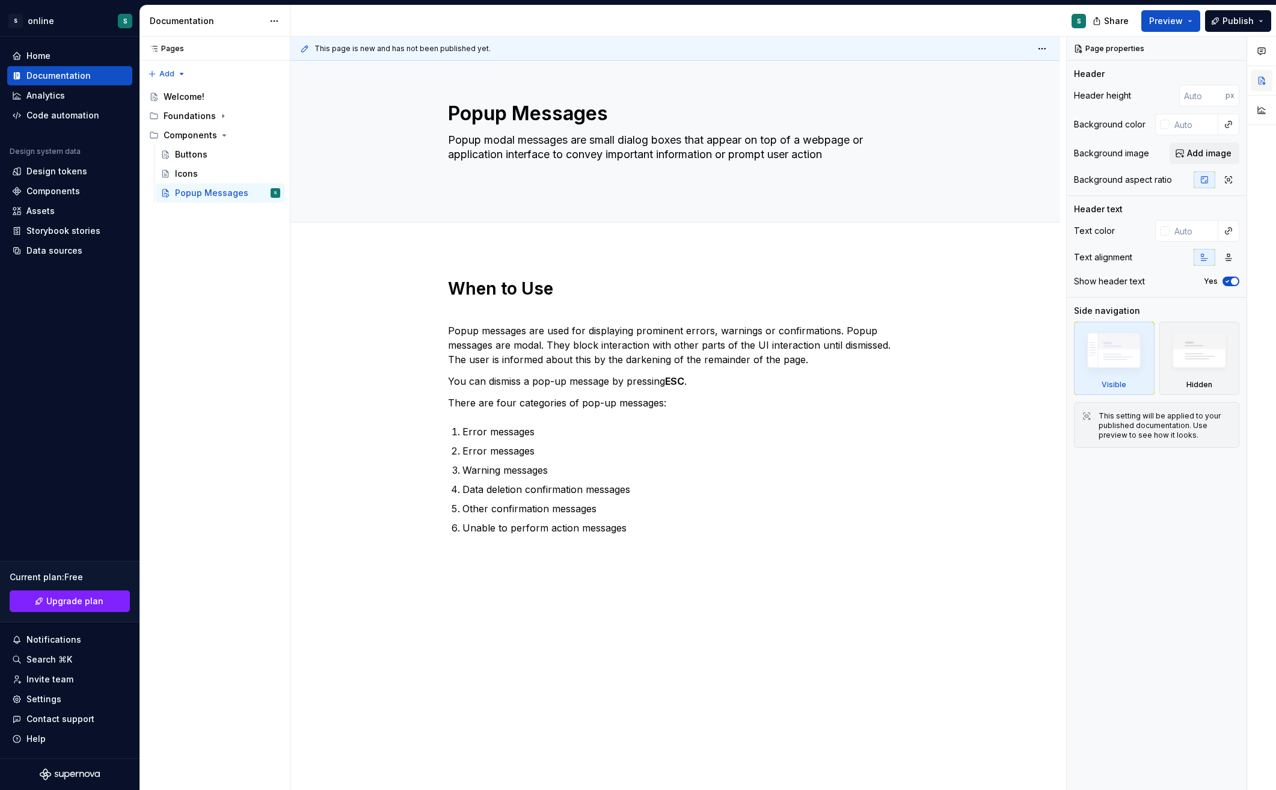
click at [1265, 82] on button "button" at bounding box center [1262, 81] width 22 height 22
click at [1265, 106] on button "button" at bounding box center [1262, 110] width 22 height 22
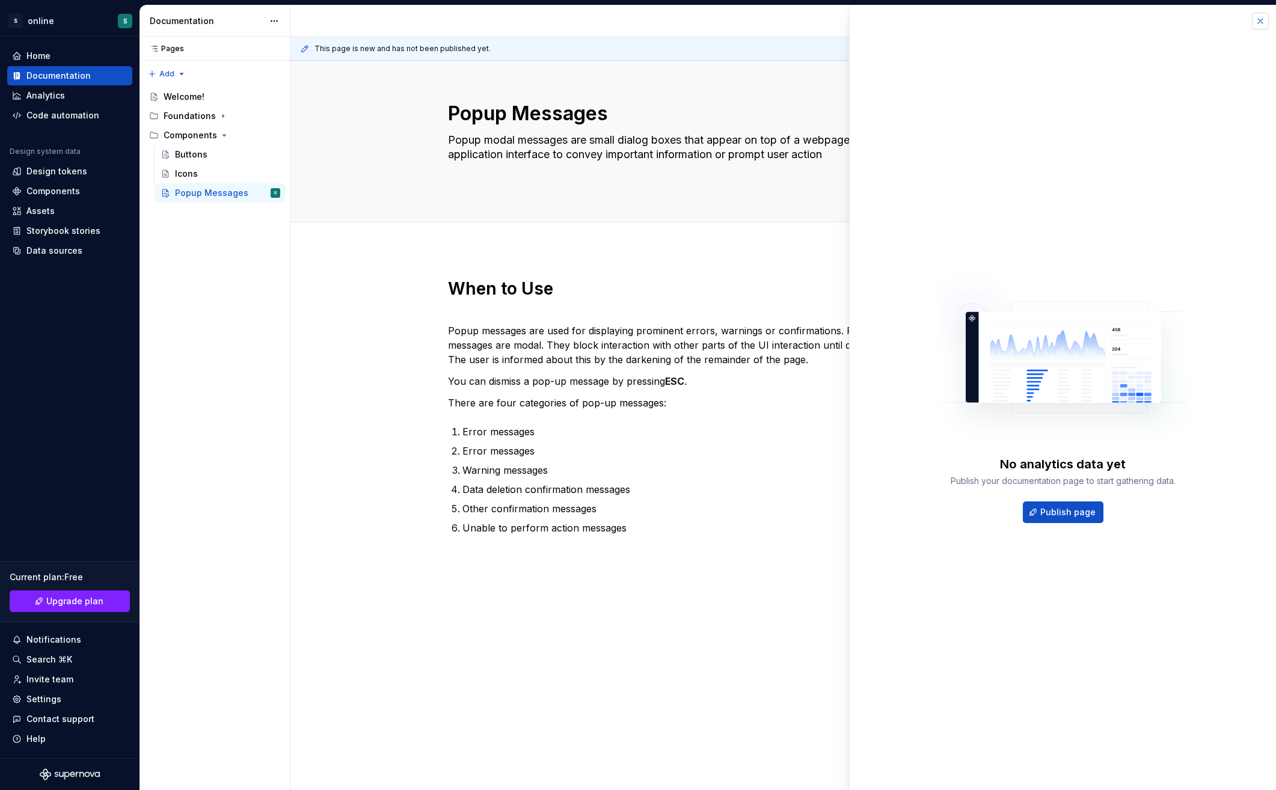
click at [1259, 22] on button "button" at bounding box center [1260, 21] width 17 height 17
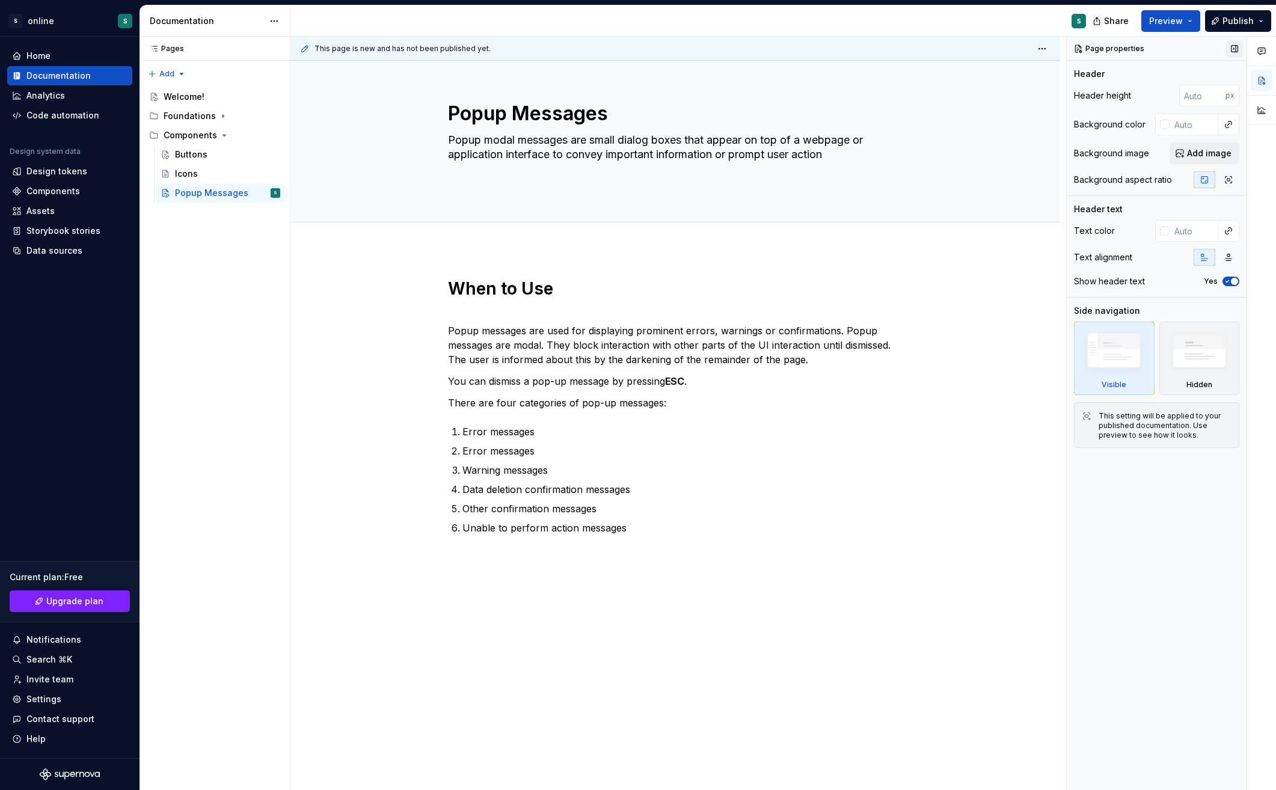
click at [1236, 49] on button "button" at bounding box center [1234, 48] width 17 height 17
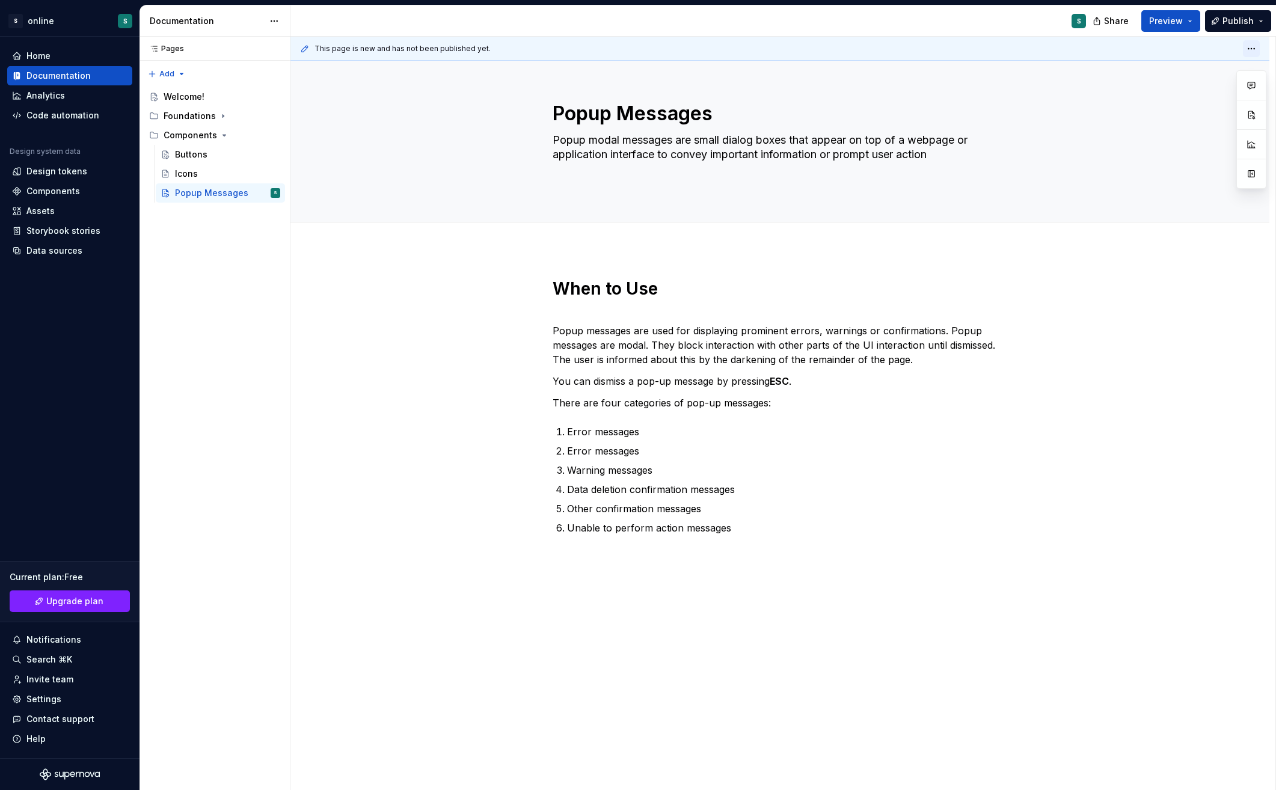
click at [1250, 49] on html "S online S Home Documentation Analytics Code automation Design system data Desi…" at bounding box center [638, 395] width 1276 height 790
click at [1252, 268] on html "S online S Home Documentation Analytics Code automation Design system data Desi…" at bounding box center [638, 395] width 1276 height 790
click at [1251, 173] on button "button" at bounding box center [1252, 174] width 22 height 22
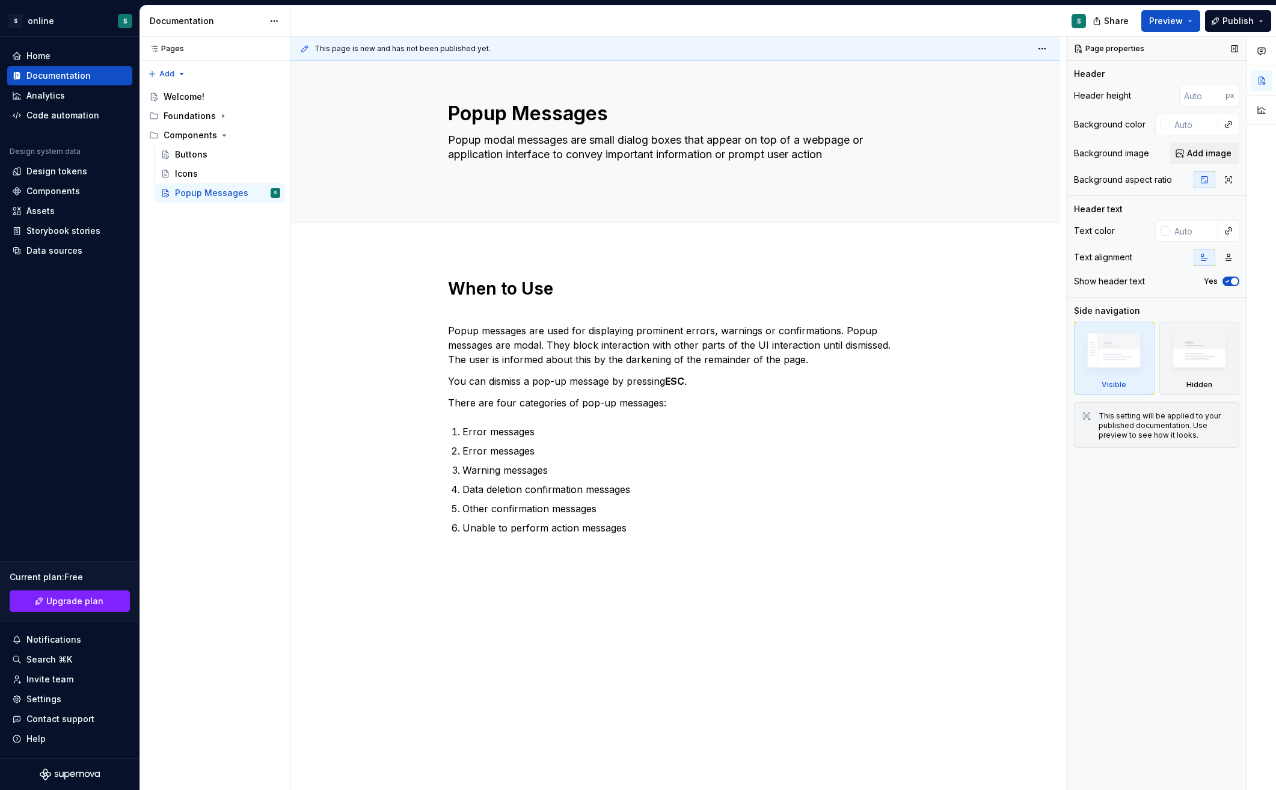
click at [1230, 284] on icon "button" at bounding box center [1228, 281] width 10 height 7
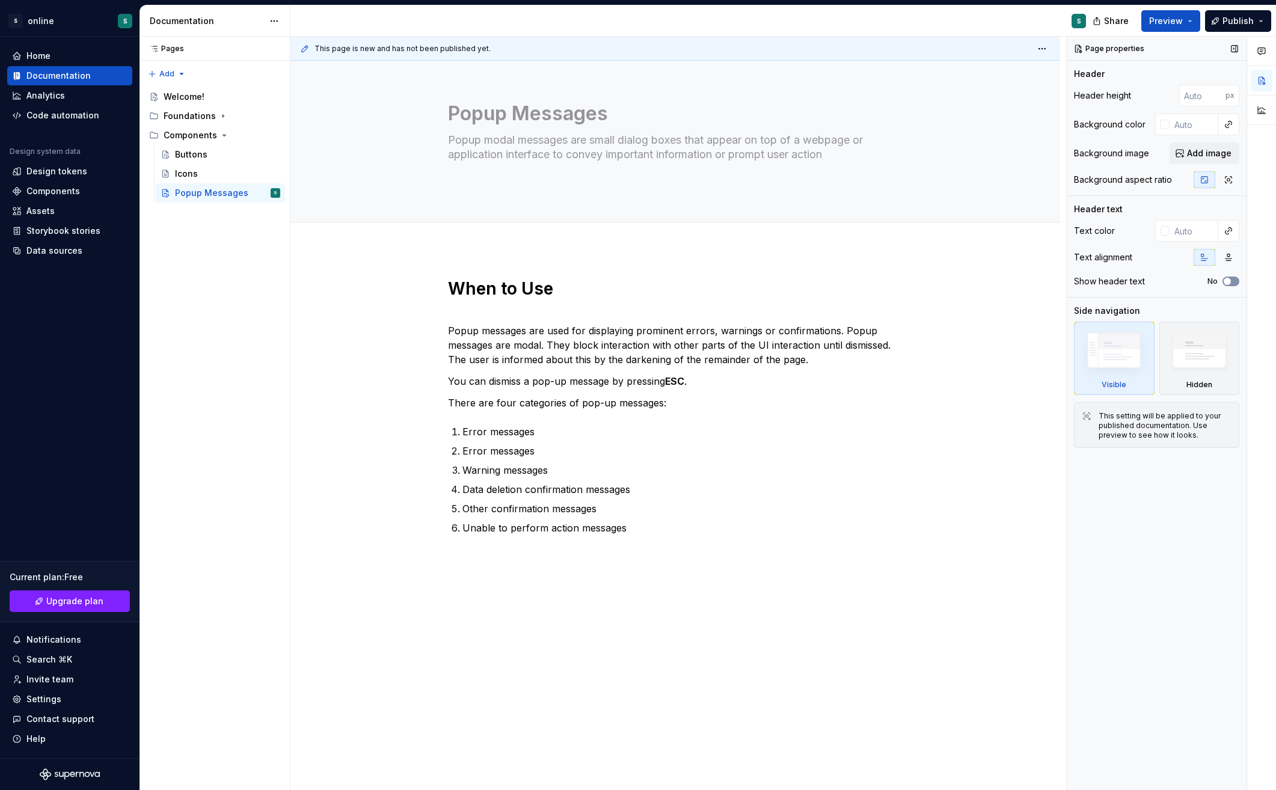
click at [1230, 284] on icon "button" at bounding box center [1228, 281] width 10 height 7
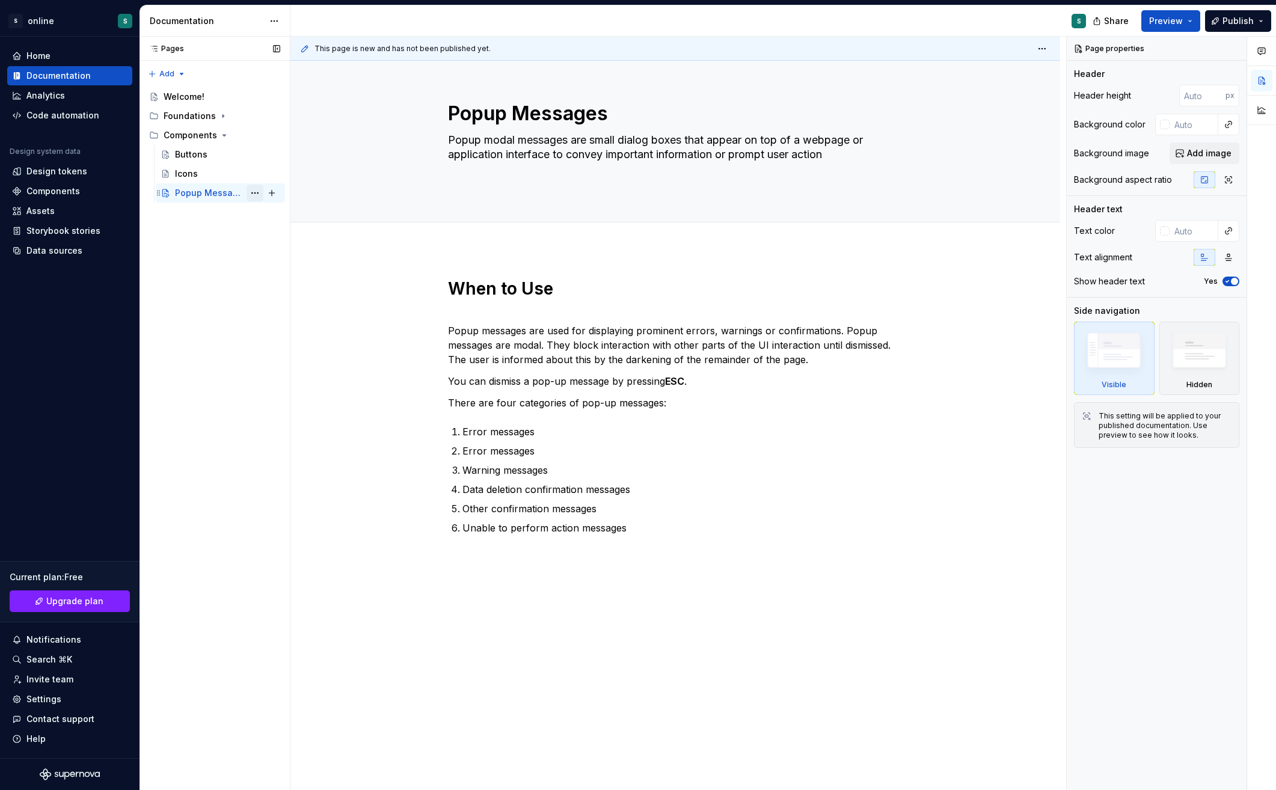
click at [255, 194] on button "Page tree" at bounding box center [255, 193] width 17 height 17
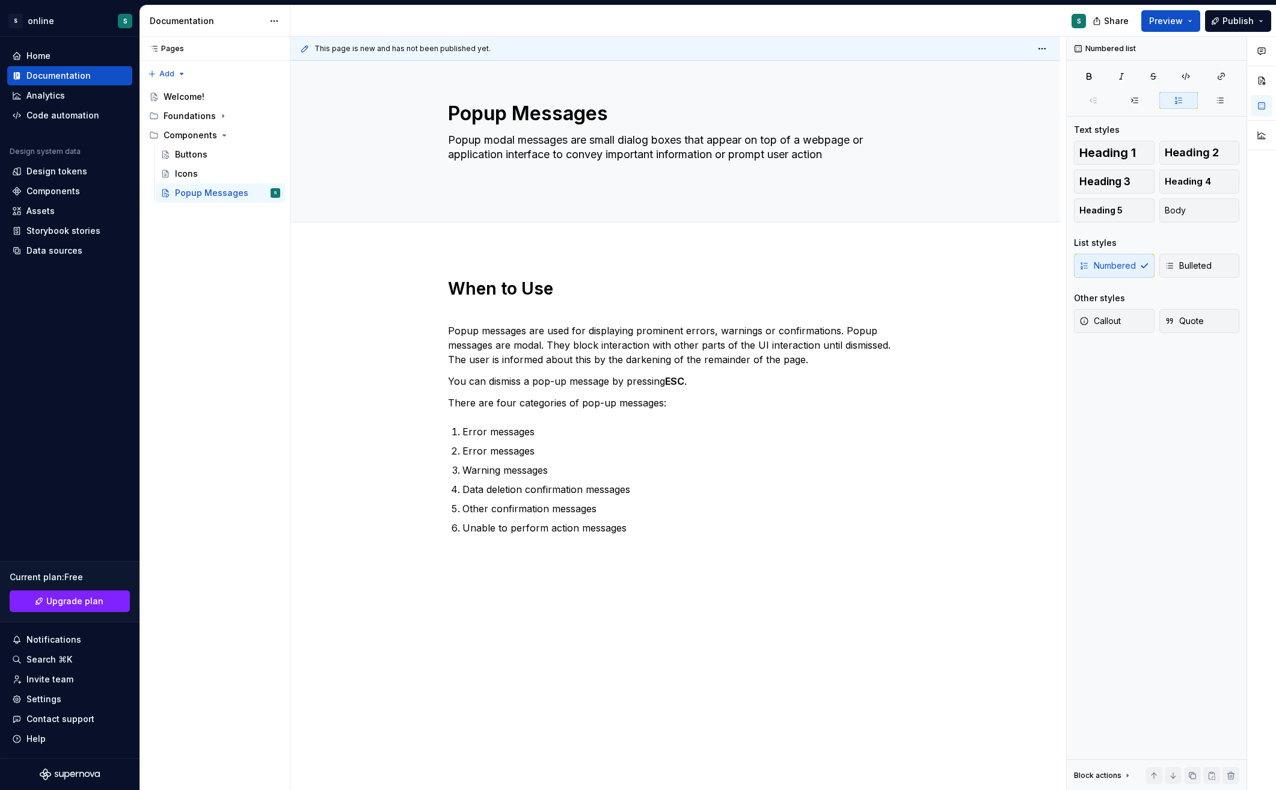
click at [351, 475] on html "S online S Home Documentation Analytics Code automation Design system data Desi…" at bounding box center [638, 395] width 1276 height 790
click at [218, 115] on icon "Page tree" at bounding box center [223, 116] width 10 height 10
click at [1227, 27] on button "Publish" at bounding box center [1238, 21] width 66 height 22
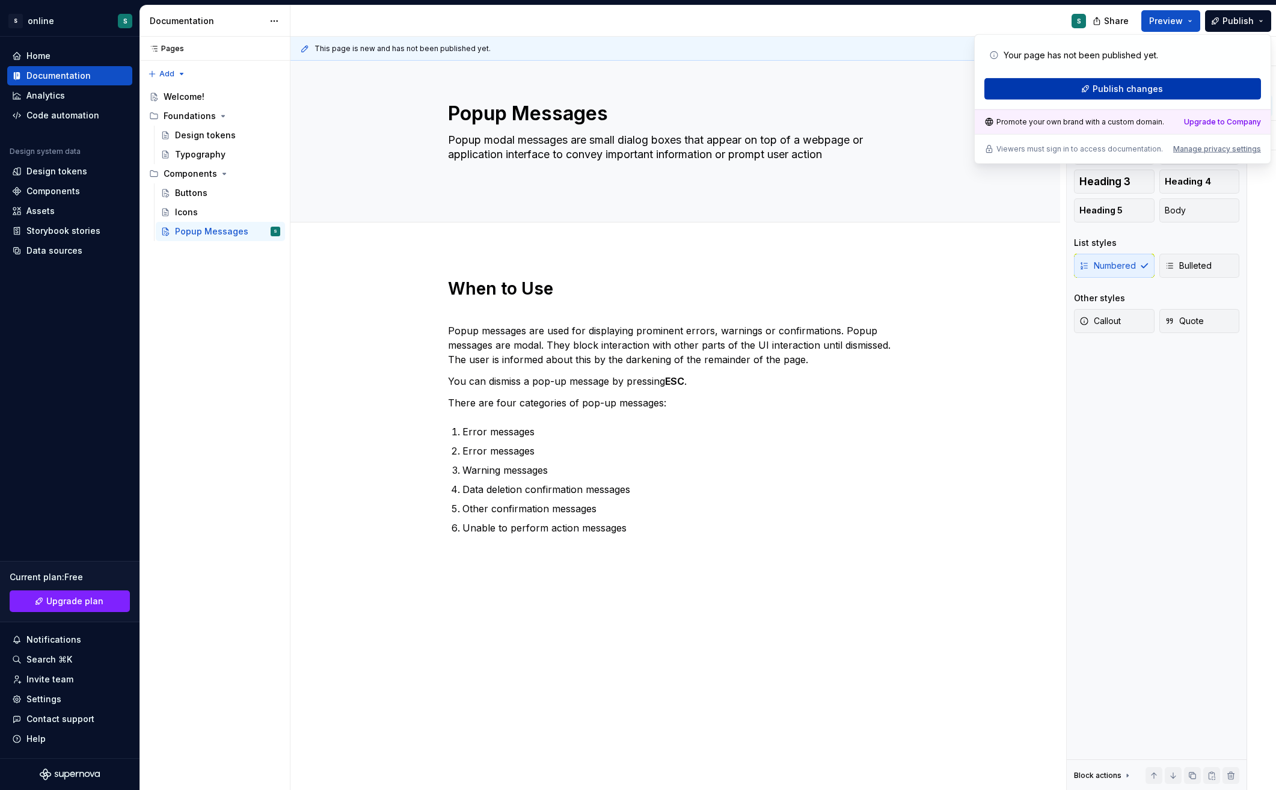
click at [1166, 91] on button "Publish changes" at bounding box center [1122, 89] width 277 height 22
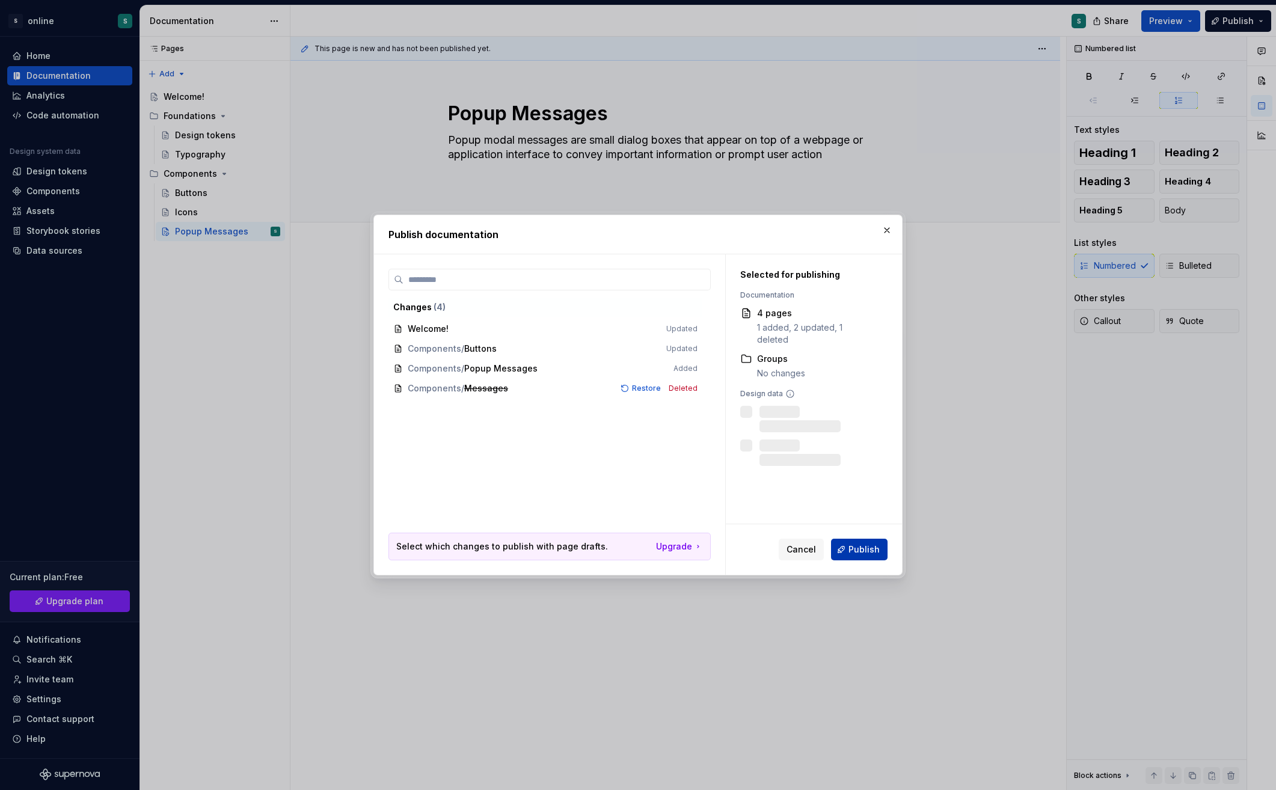
click at [866, 547] on span "Publish" at bounding box center [864, 550] width 31 height 12
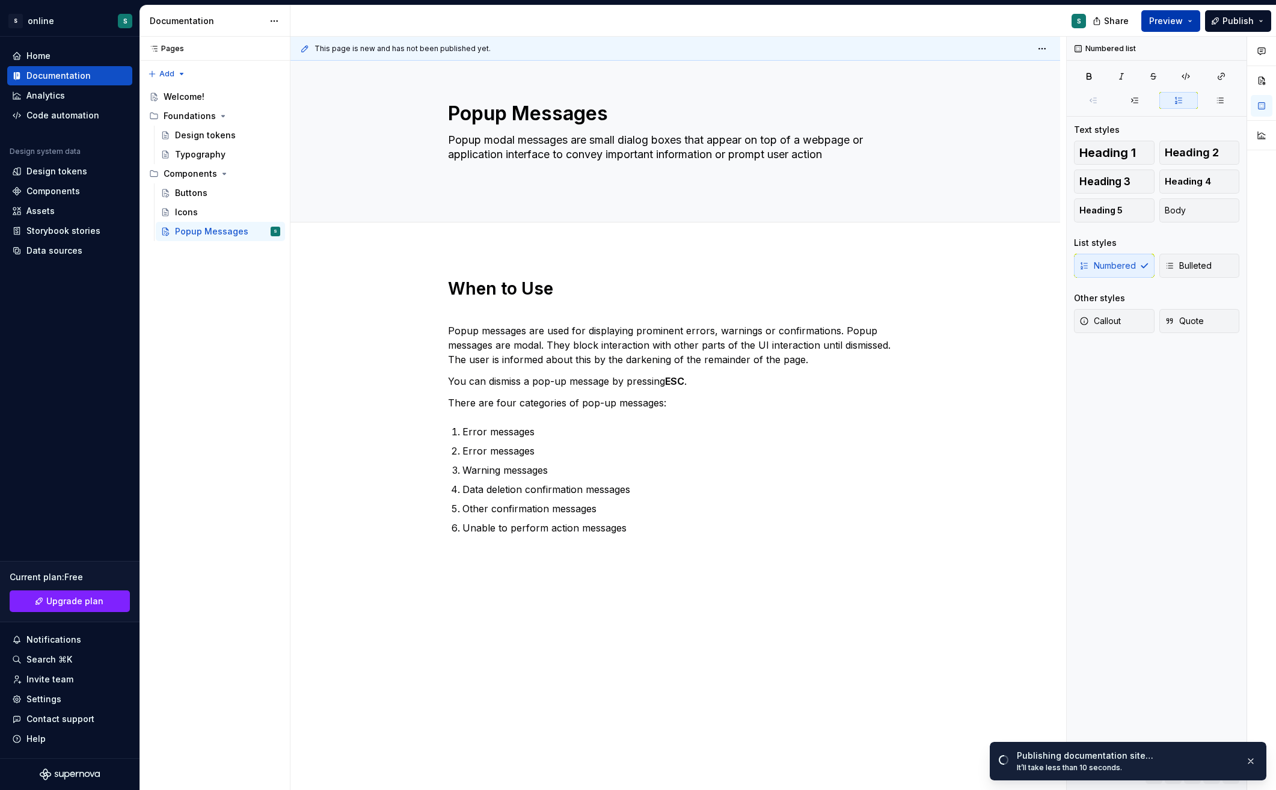
click at [1199, 19] on button "Preview" at bounding box center [1170, 21] width 59 height 22
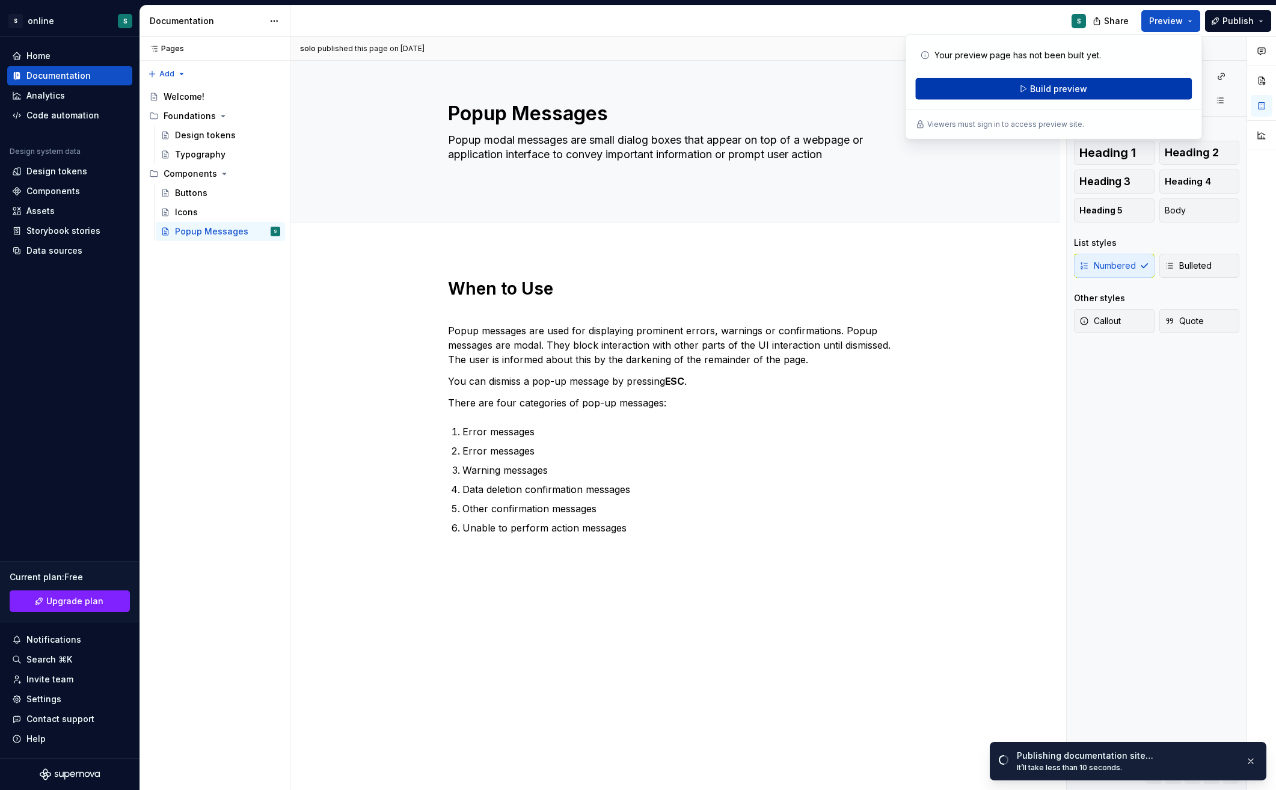
click at [1119, 84] on button "Build preview" at bounding box center [1053, 89] width 277 height 22
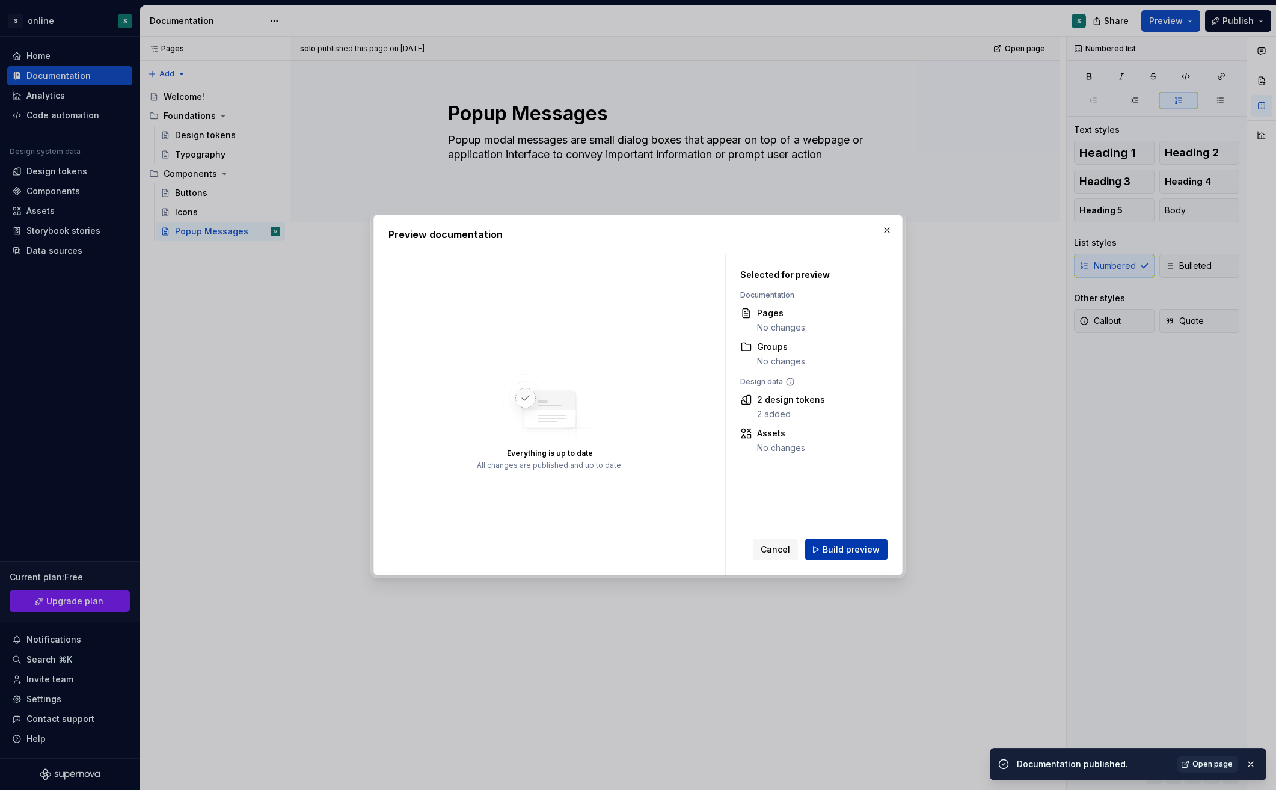
click at [855, 554] on span "Build preview" at bounding box center [851, 550] width 57 height 12
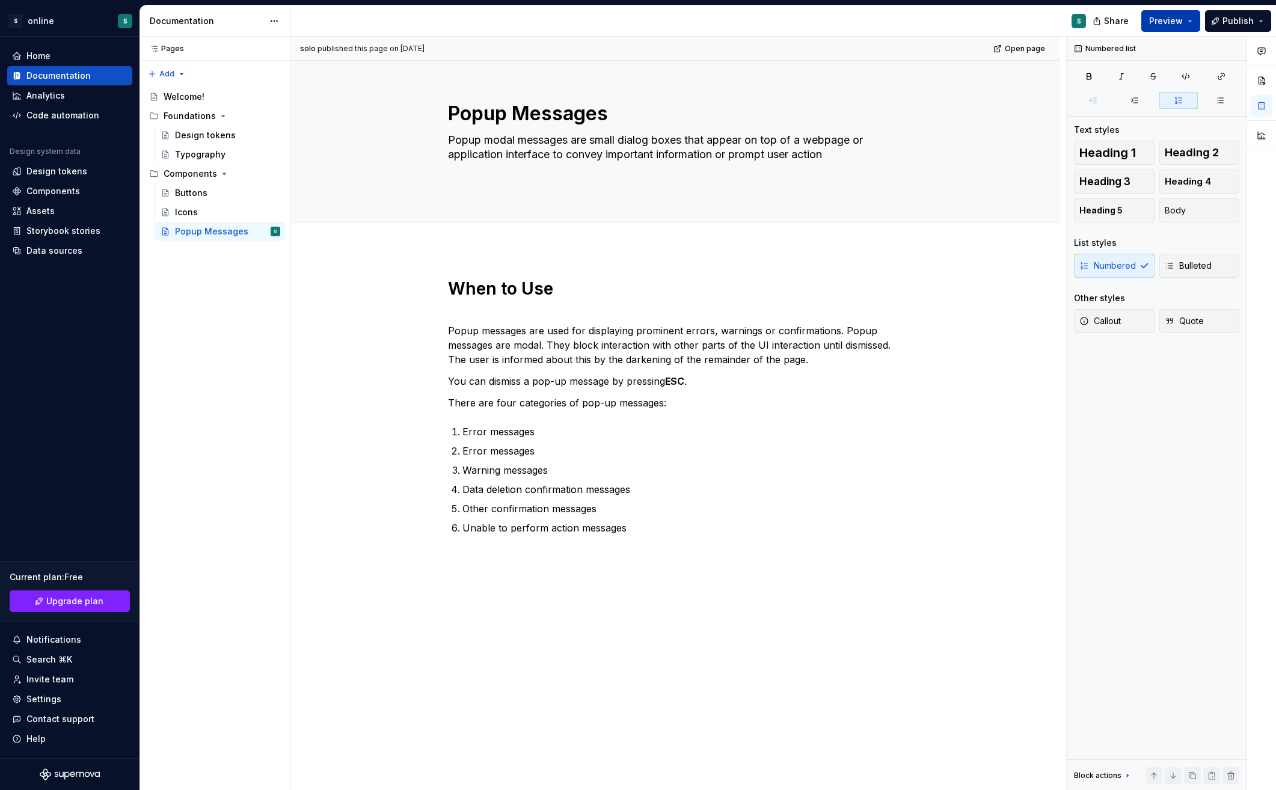
click at [1185, 29] on button "Preview" at bounding box center [1170, 21] width 59 height 22
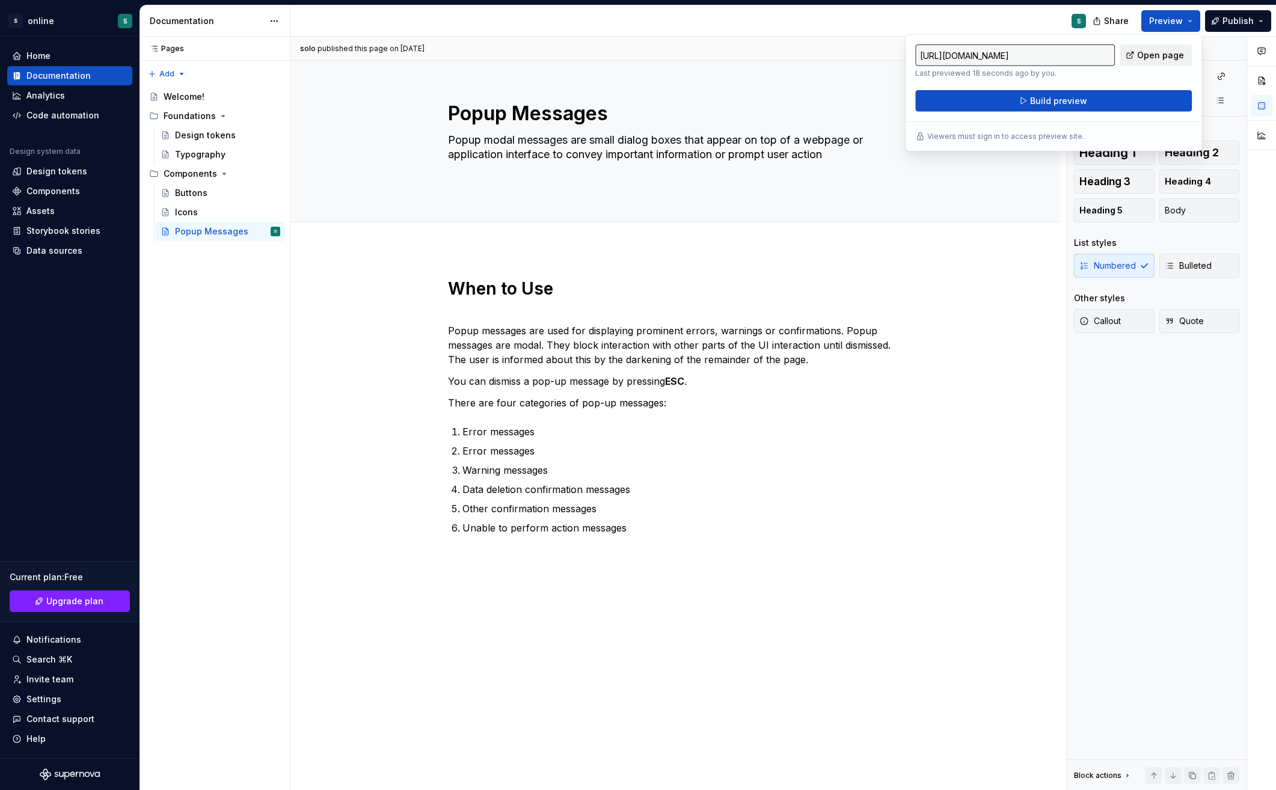
drag, startPoint x: 1185, startPoint y: 29, endPoint x: 1161, endPoint y: 53, distance: 33.6
click at [1161, 53] on span "Open page" at bounding box center [1160, 55] width 47 height 12
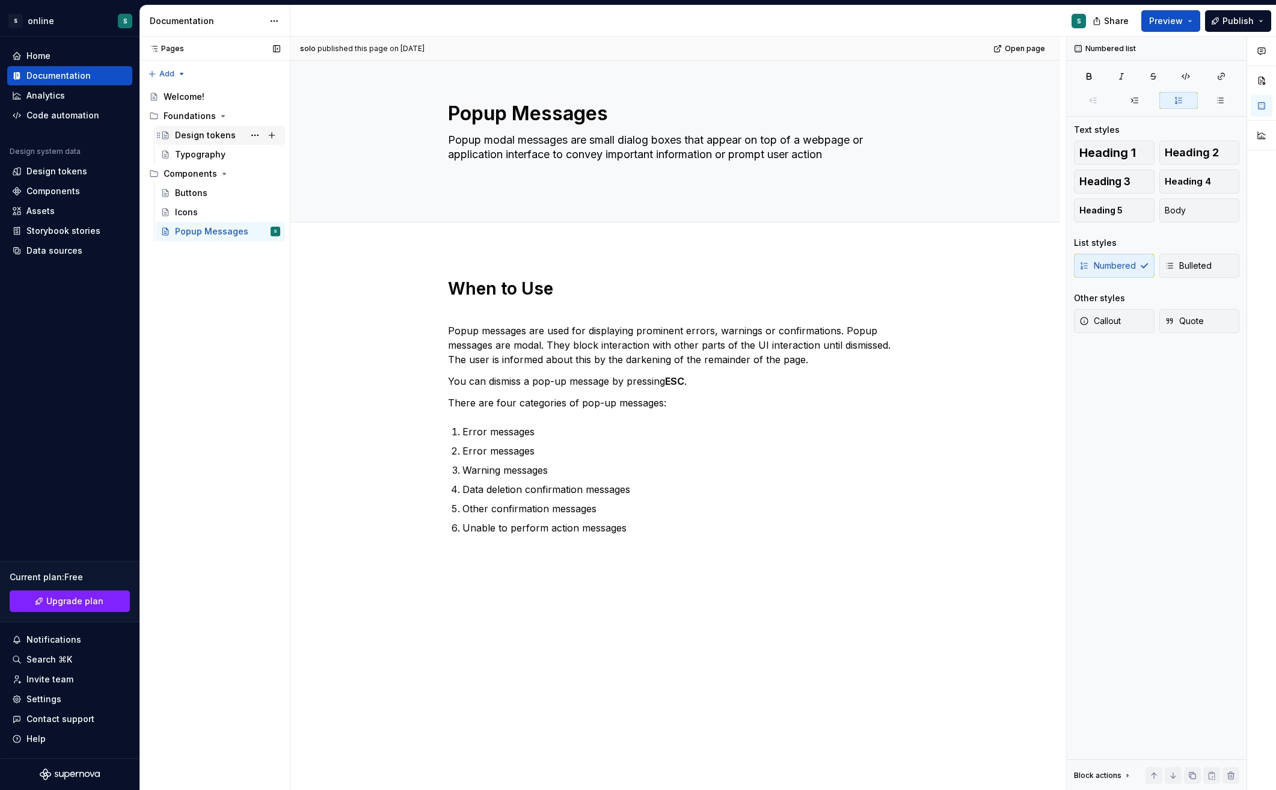
click at [210, 135] on div "Design tokens" at bounding box center [205, 135] width 61 height 12
click at [214, 156] on div "Typography" at bounding box center [200, 155] width 51 height 12
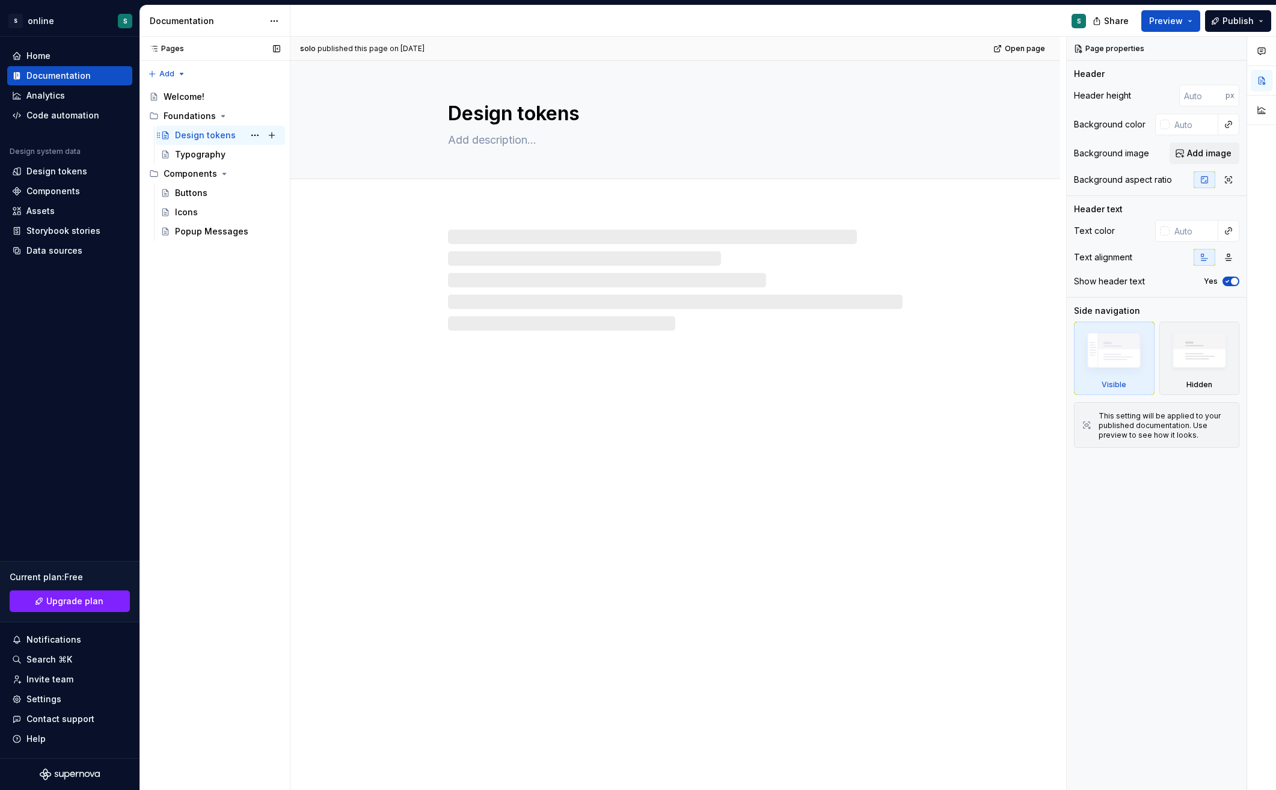
click at [221, 135] on div "Design tokens" at bounding box center [205, 135] width 61 height 12
click at [259, 135] on button "Page tree" at bounding box center [255, 135] width 17 height 17
click at [206, 156] on div "Pages Pages Add Accessibility guide for tree Page tree. Navigate the tree with …" at bounding box center [215, 414] width 150 height 754
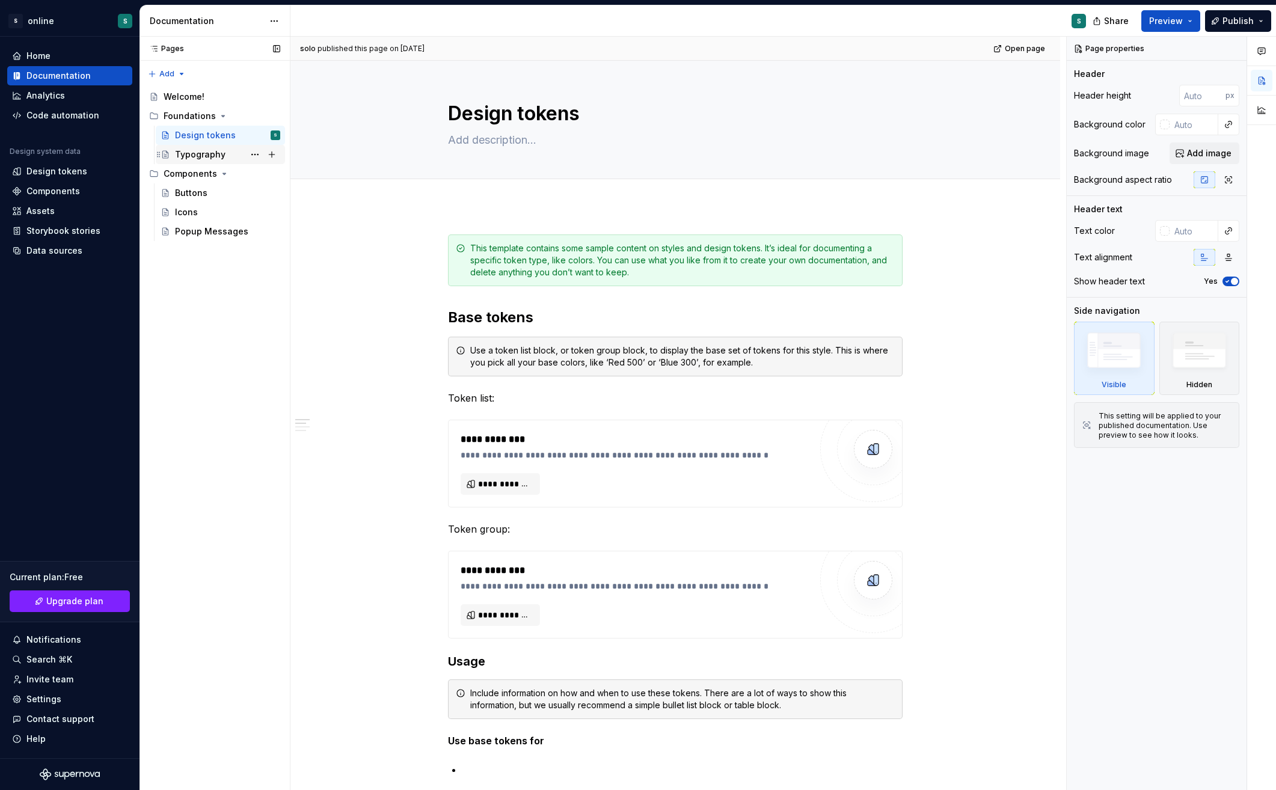
click at [212, 153] on div "Typography" at bounding box center [200, 155] width 51 height 12
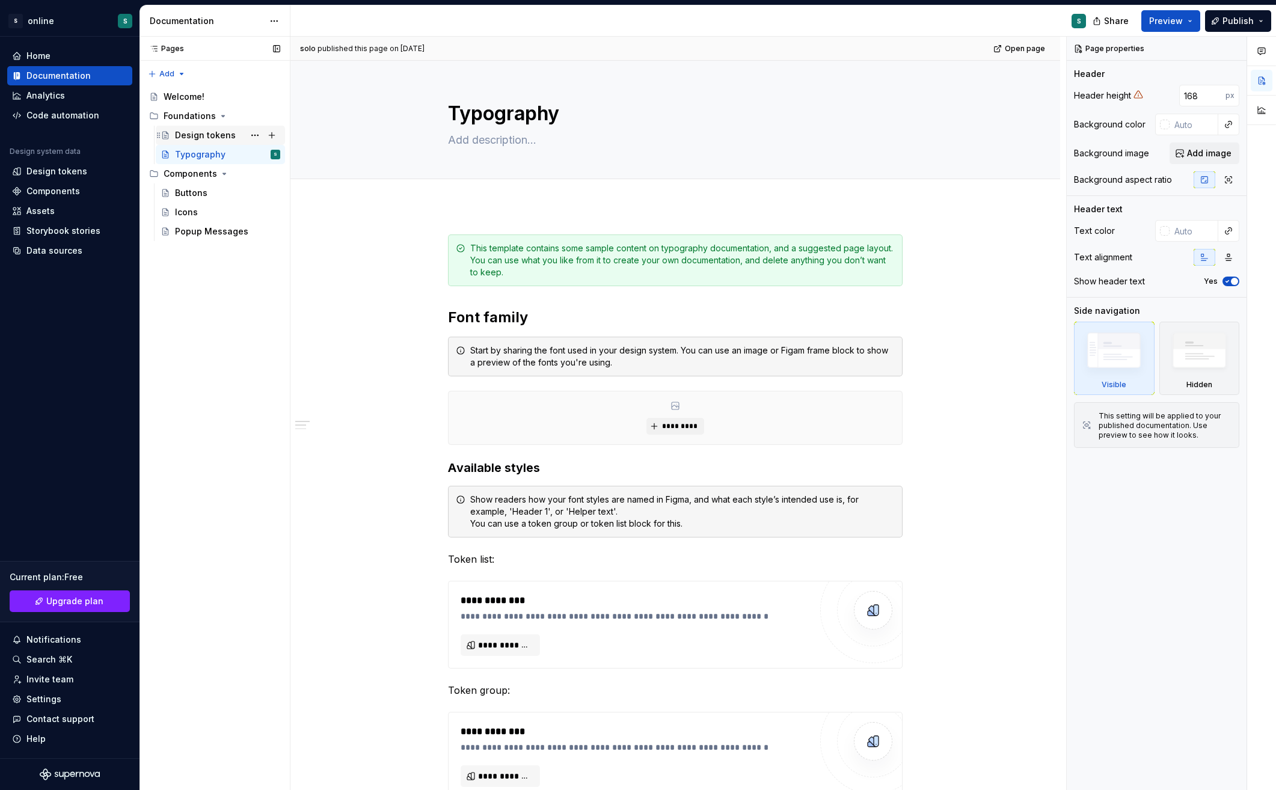
click at [212, 132] on div "Design tokens" at bounding box center [205, 135] width 61 height 12
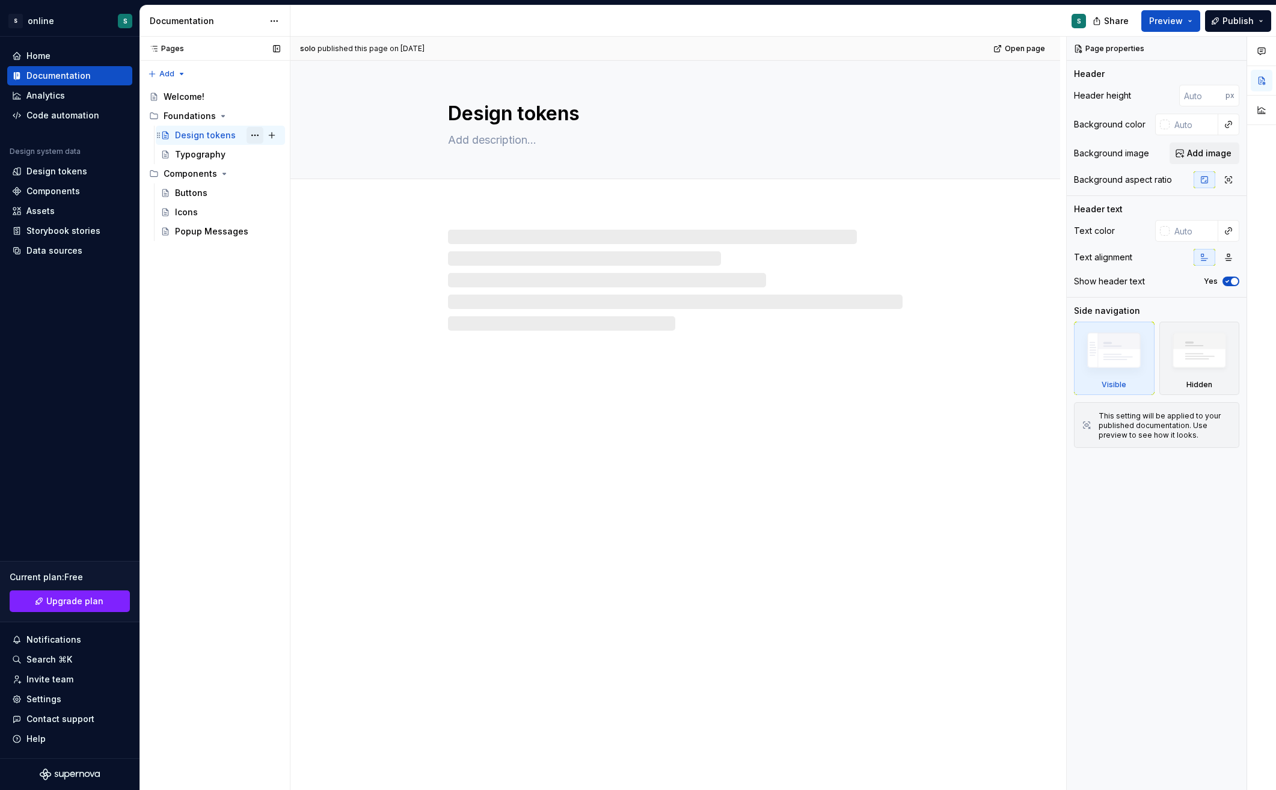
click at [255, 132] on button "Page tree" at bounding box center [255, 135] width 17 height 17
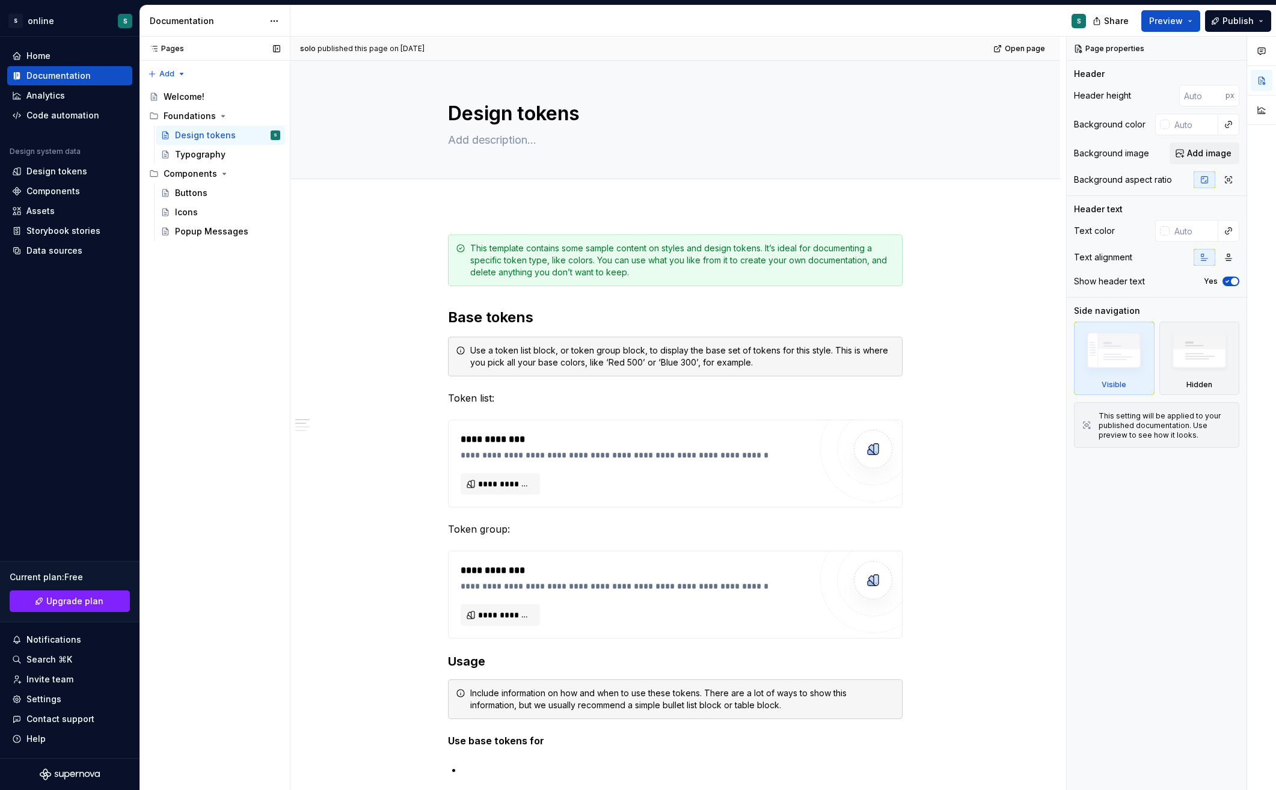
click at [195, 335] on div "Pages Pages Add Accessibility guide for tree Page tree. Navigate the tree with …" at bounding box center [215, 414] width 150 height 754
click at [223, 174] on icon "Page tree" at bounding box center [224, 173] width 3 height 1
click at [224, 174] on icon "Page tree" at bounding box center [224, 174] width 1 height 3
click at [223, 174] on icon "Page tree" at bounding box center [224, 173] width 3 height 1
click at [224, 174] on icon "Page tree" at bounding box center [224, 174] width 1 height 3
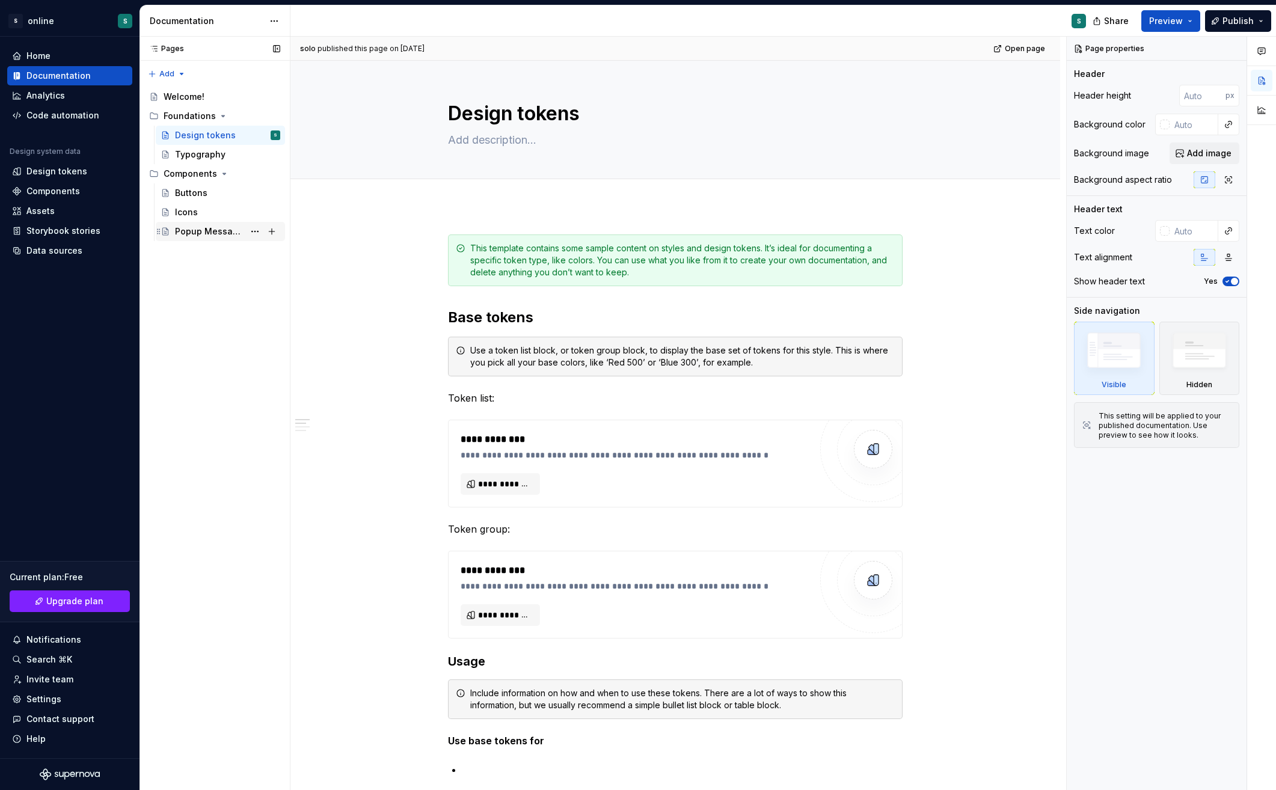
click at [214, 226] on div "Popup Messages" at bounding box center [209, 232] width 69 height 12
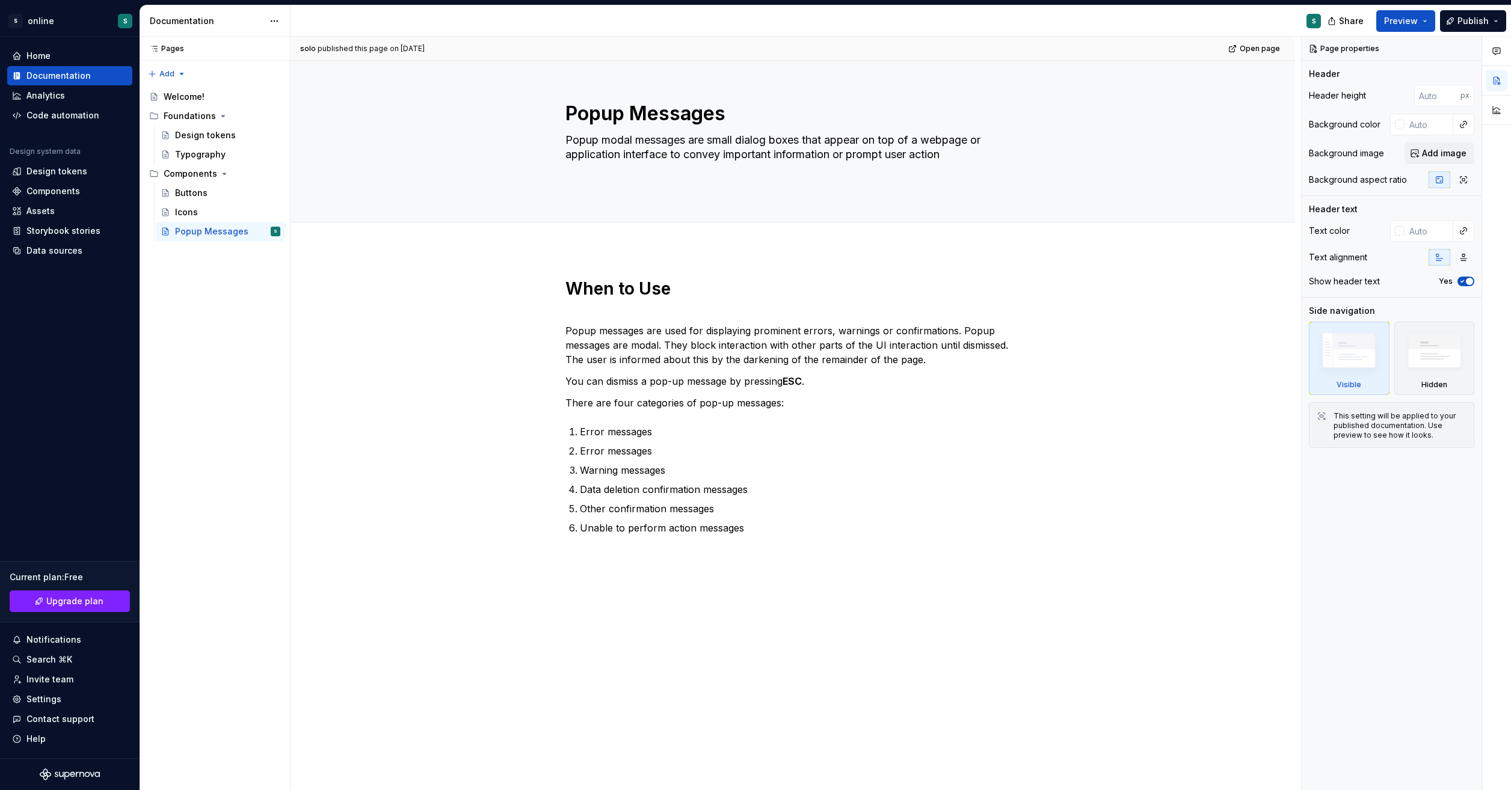
type textarea "*"
